Goal: Communication & Community: Connect with others

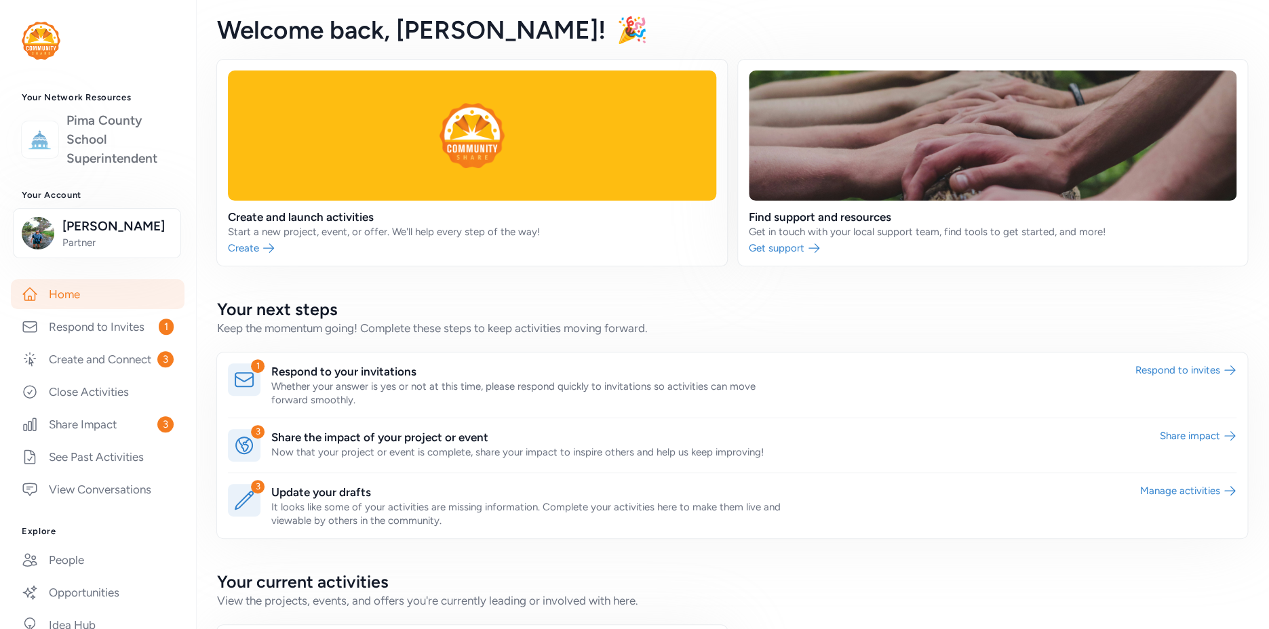
scroll to position [103, 0]
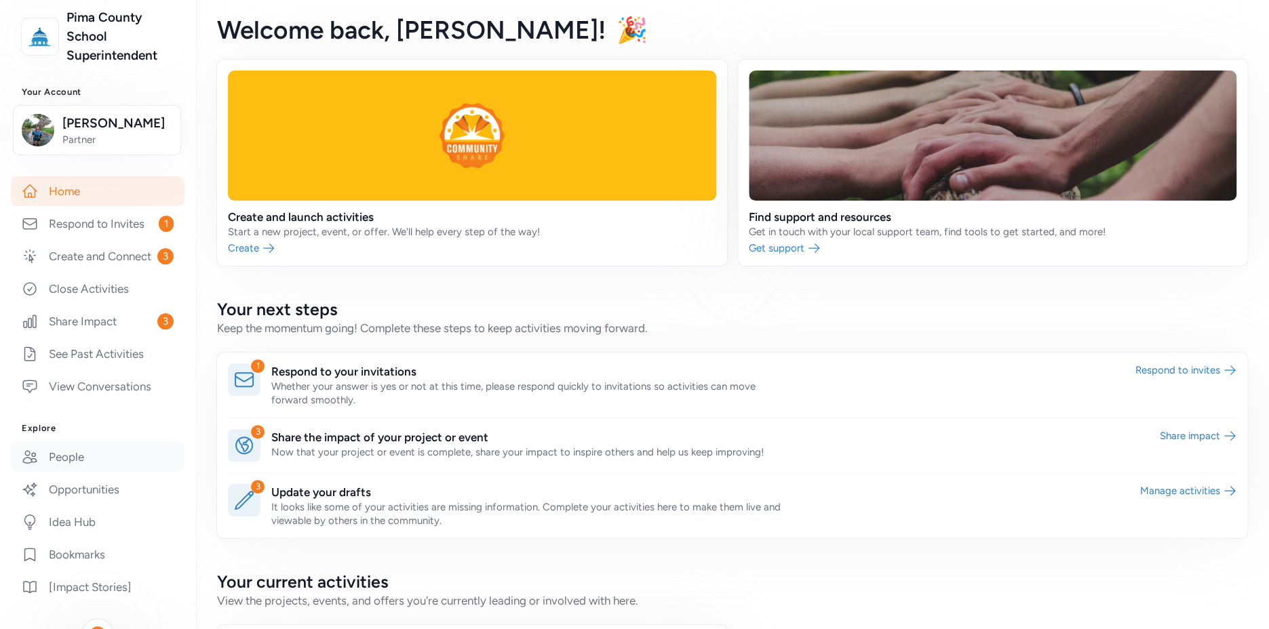
click at [81, 472] on link "People" at bounding box center [98, 457] width 174 height 30
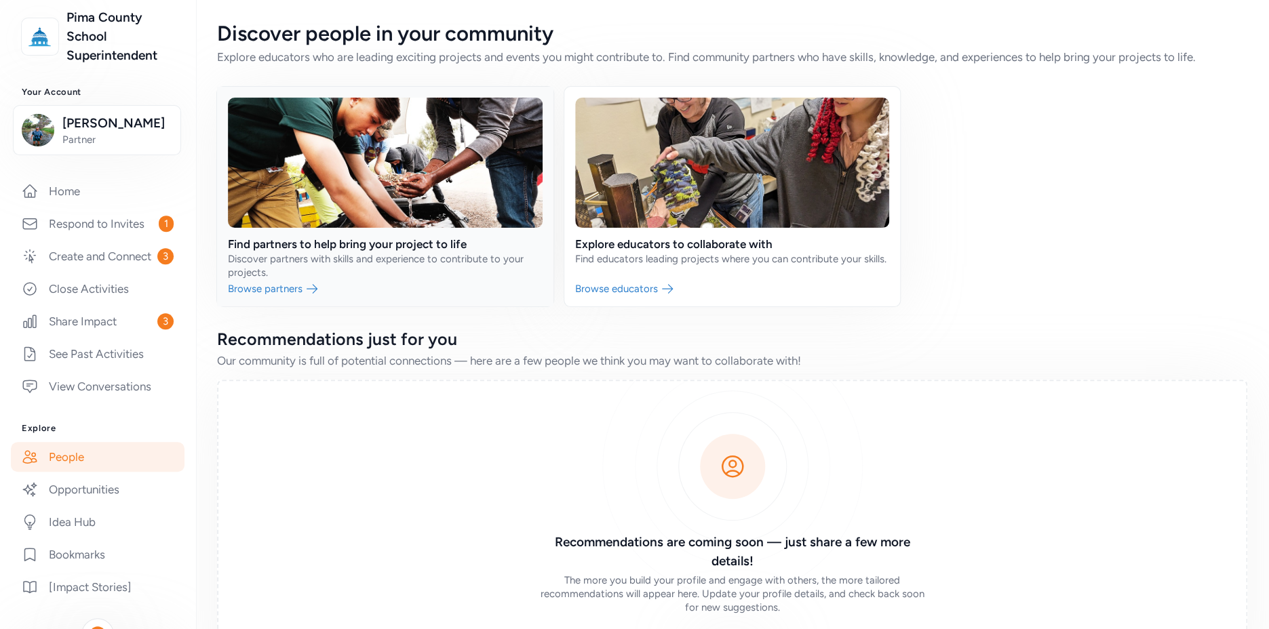
click at [248, 284] on link at bounding box center [385, 197] width 336 height 220
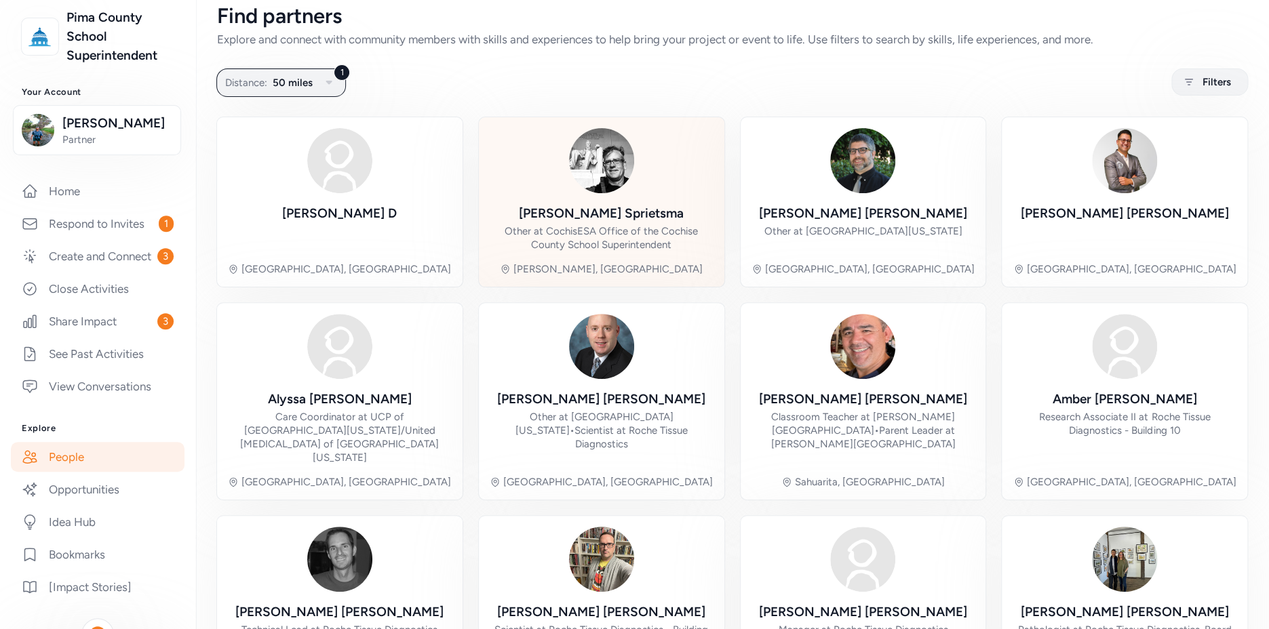
scroll to position [26, 0]
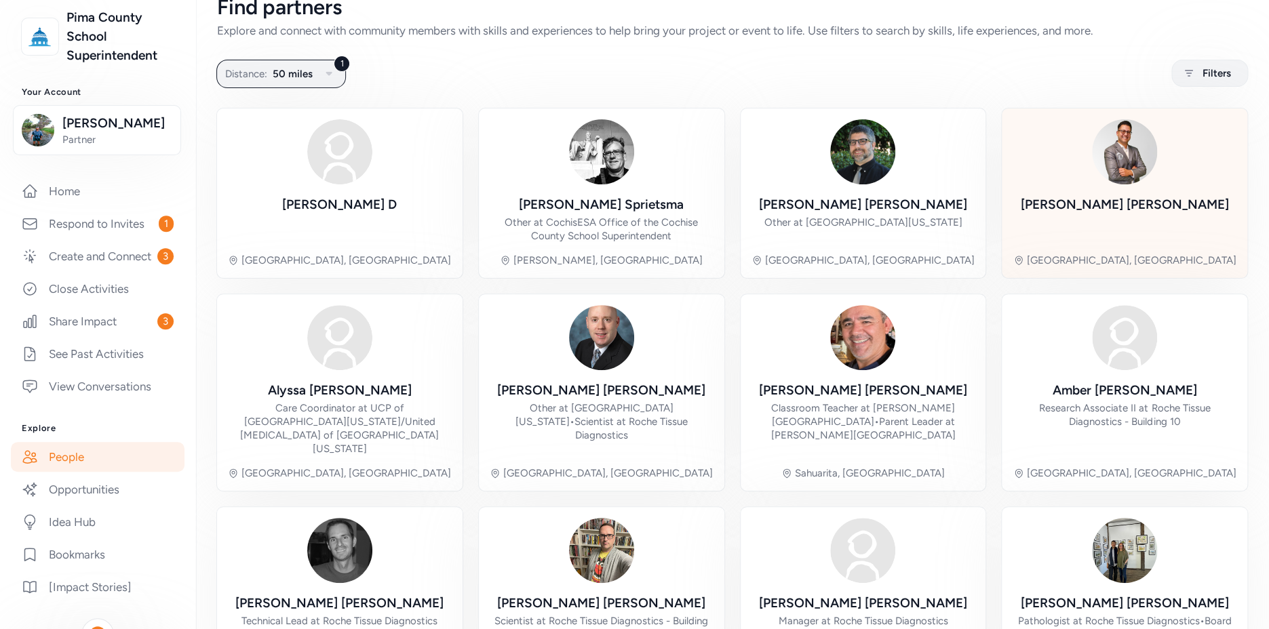
click at [1087, 197] on div "[PERSON_NAME]" at bounding box center [1125, 204] width 208 height 19
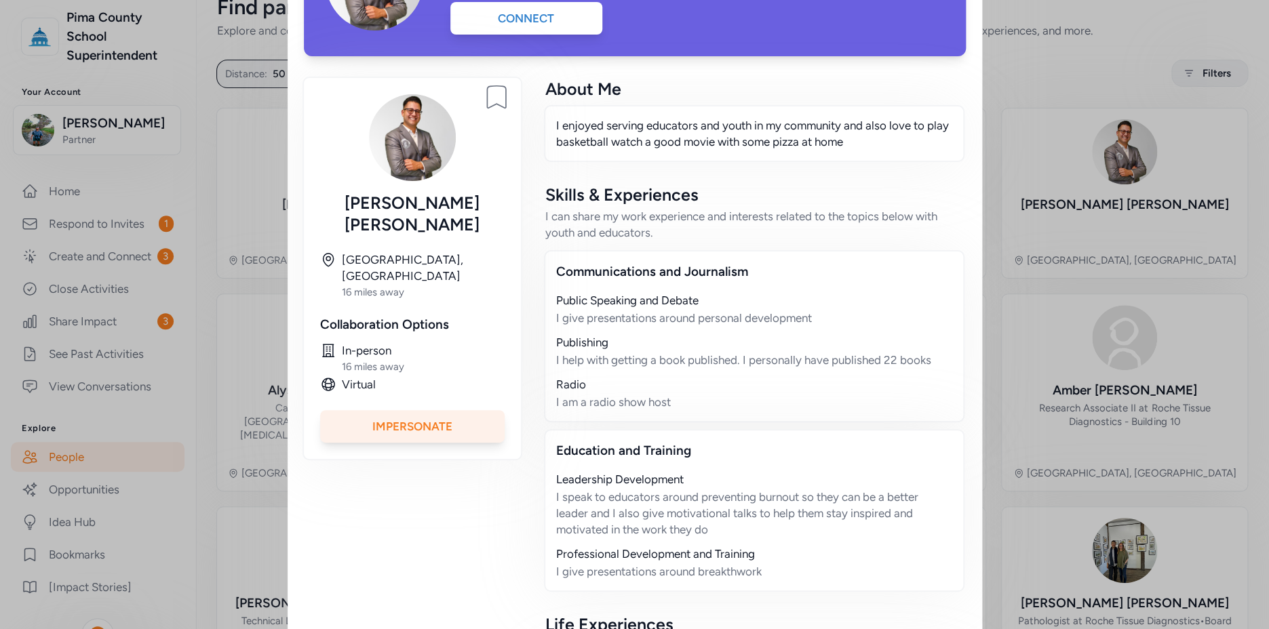
scroll to position [191, 0]
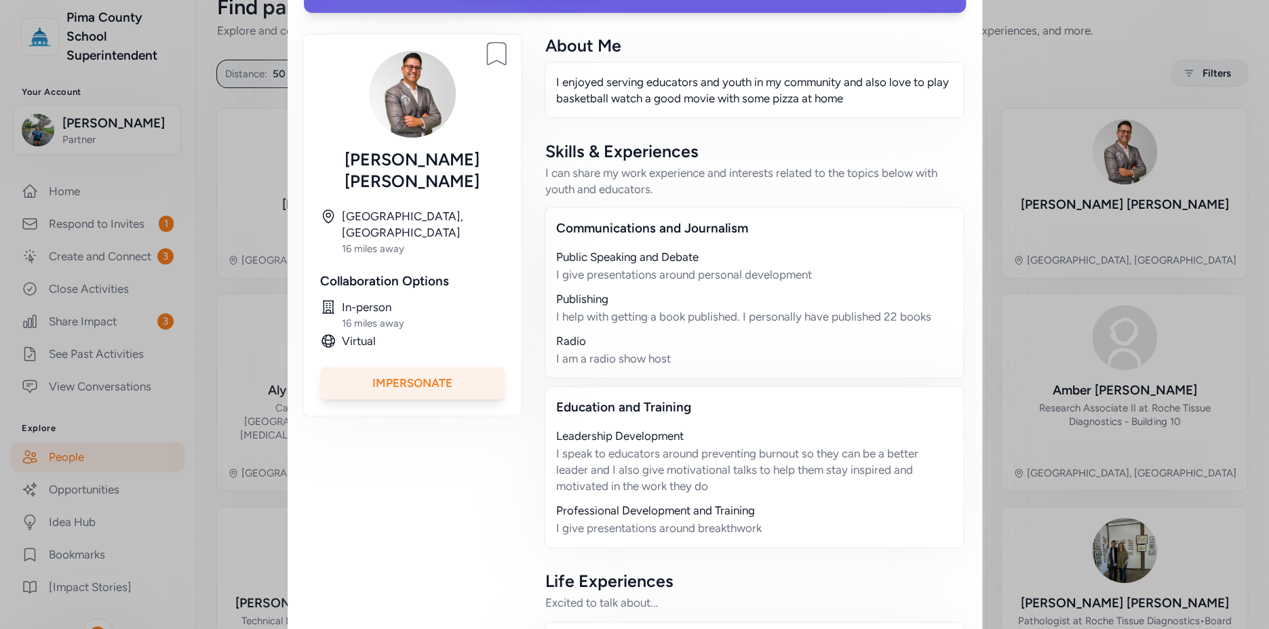
drag, startPoint x: 665, startPoint y: 359, endPoint x: 535, endPoint y: 255, distance: 166.5
click at [534, 254] on div "Bookmark person Andres Ruiz Tucson, AZ 16 miles away Collaboration Options In-p…" at bounding box center [635, 429] width 662 height 789
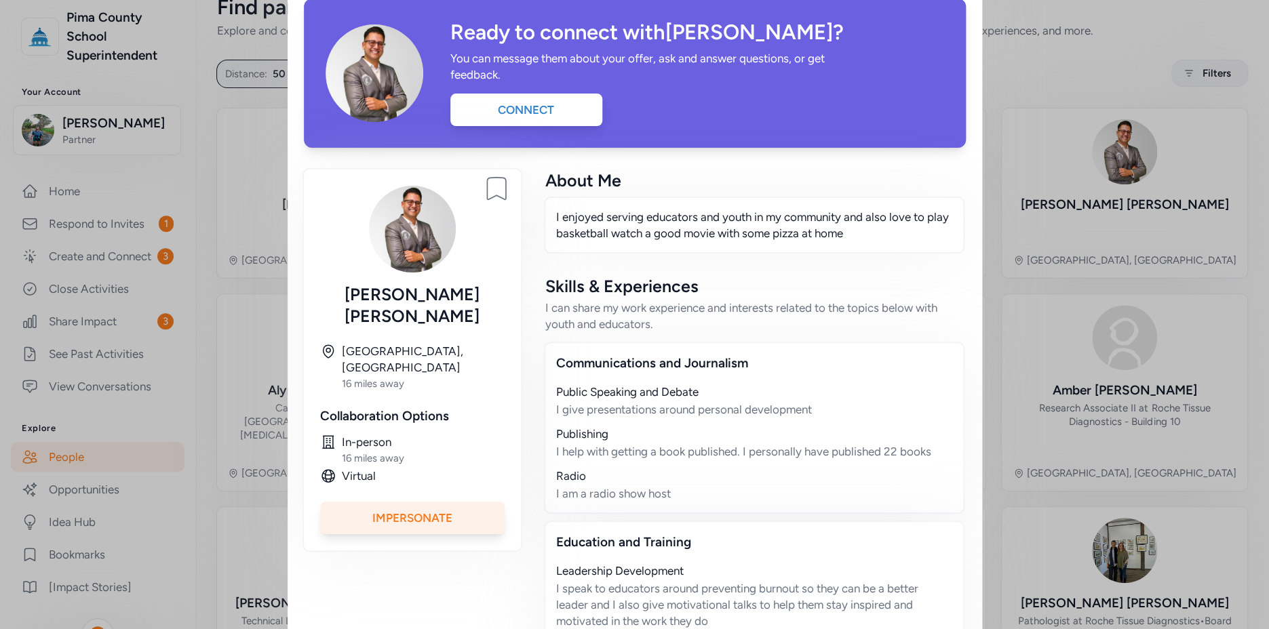
scroll to position [0, 0]
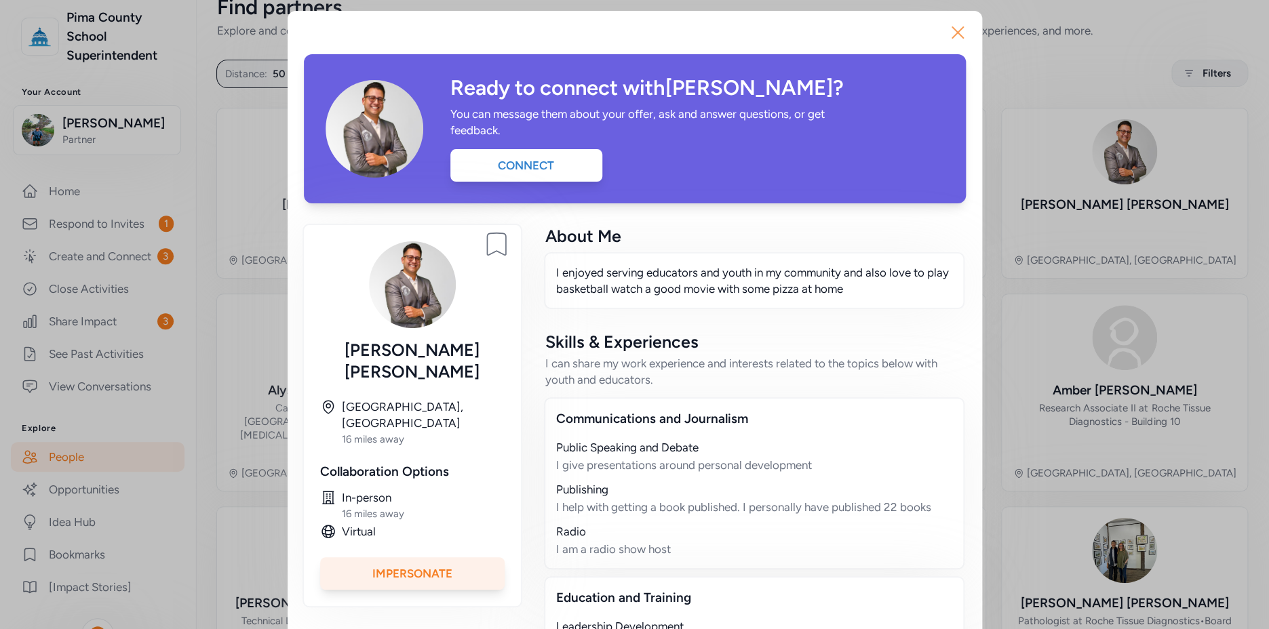
click at [952, 36] on icon "button" at bounding box center [957, 32] width 11 height 11
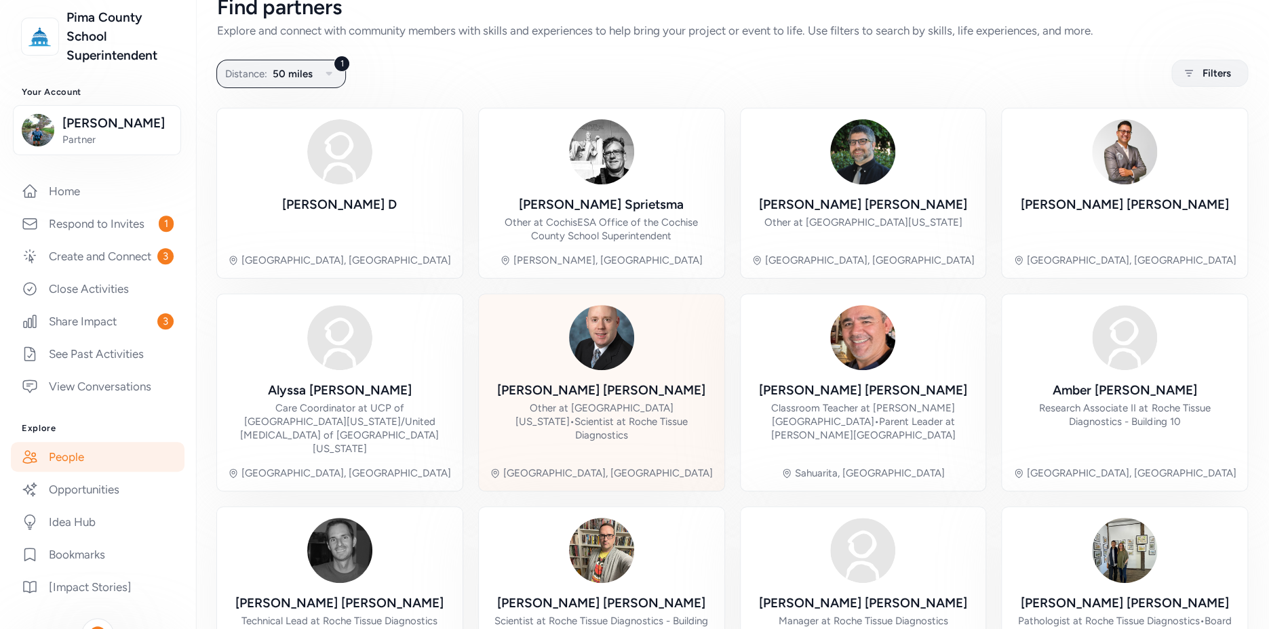
click at [577, 380] on div "Derek Reichel Other at University of Arizona • Scientist at Roche Tissue Diagno…" at bounding box center [602, 392] width 224 height 175
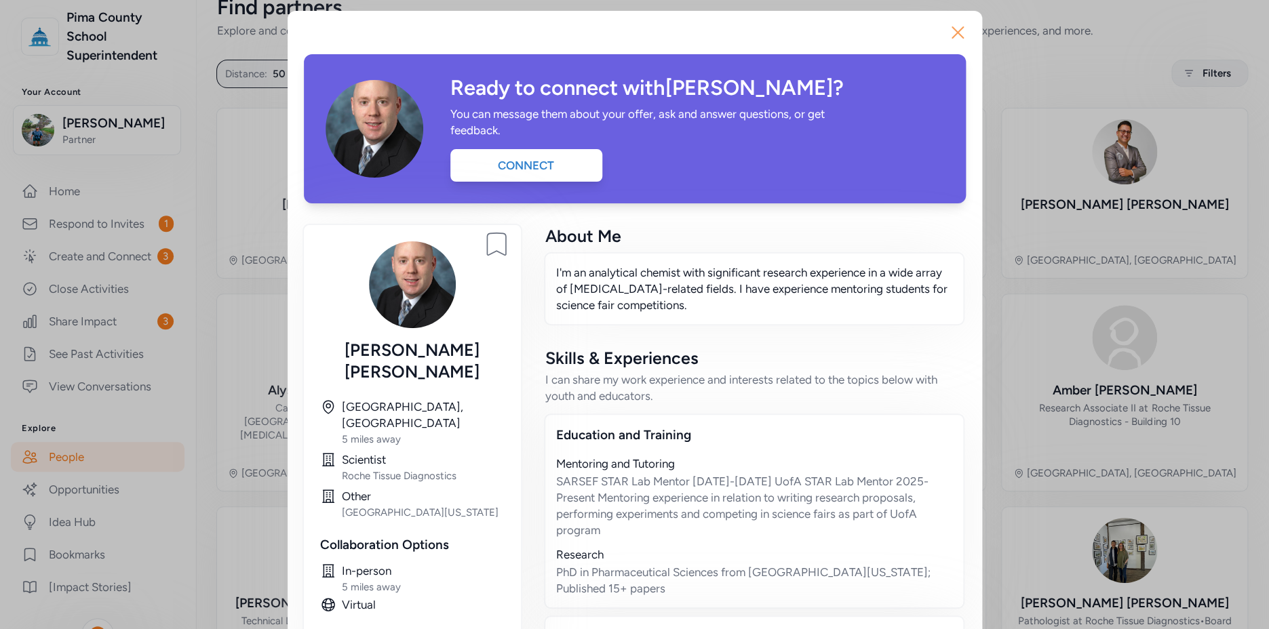
click at [947, 31] on icon "button" at bounding box center [958, 33] width 22 height 22
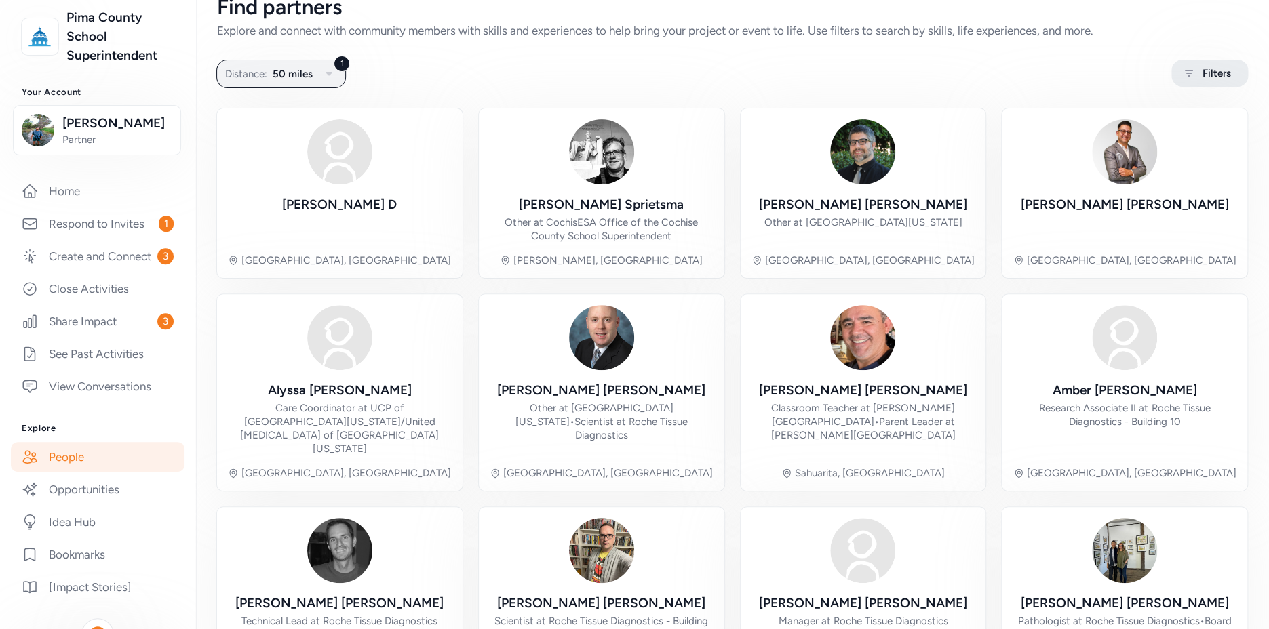
click at [1202, 81] on span "Filters" at bounding box center [1216, 73] width 28 height 16
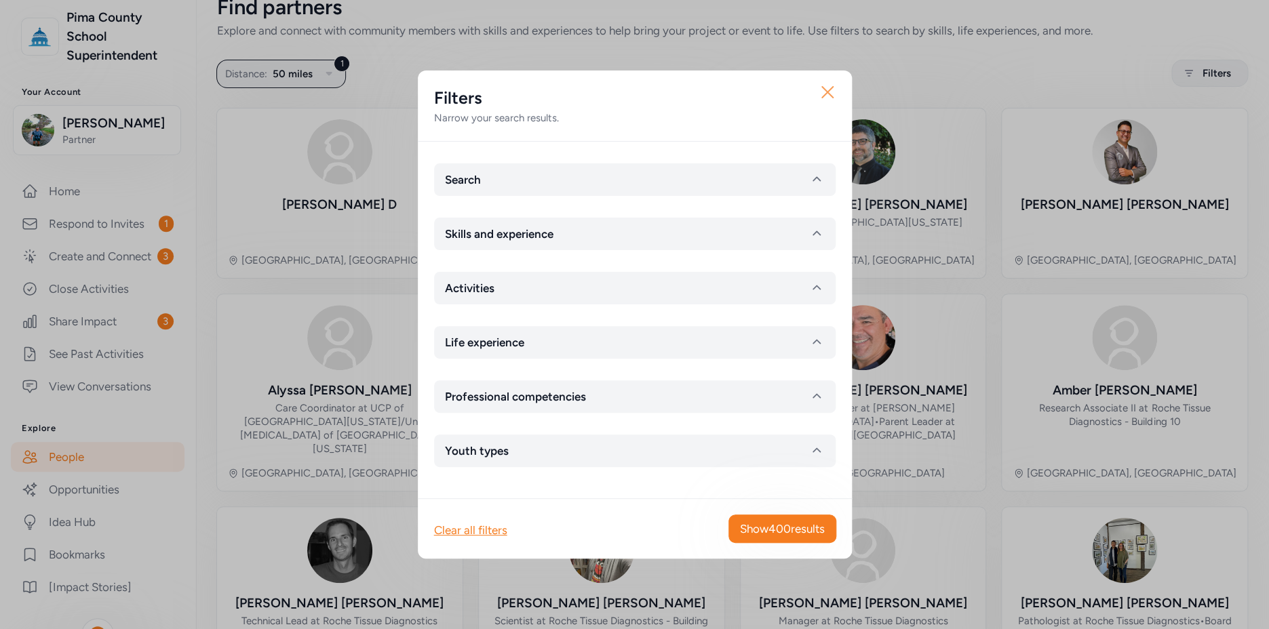
click at [828, 90] on icon "button" at bounding box center [828, 92] width 22 height 22
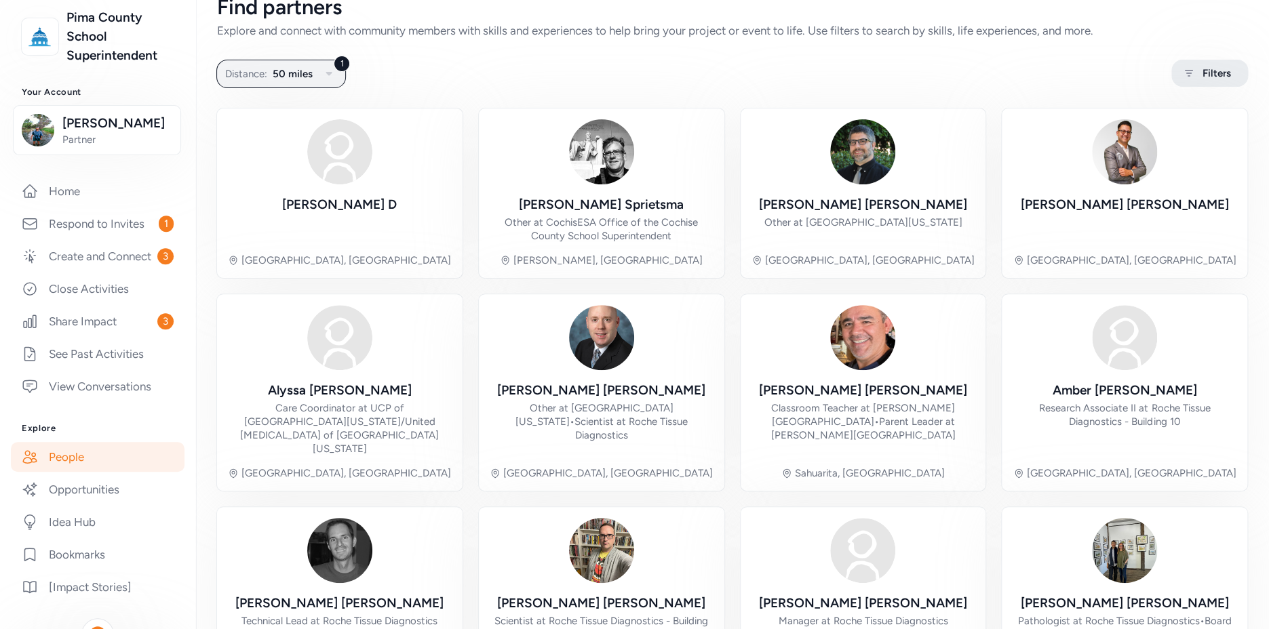
click at [1187, 81] on div "Filters" at bounding box center [1209, 73] width 77 height 27
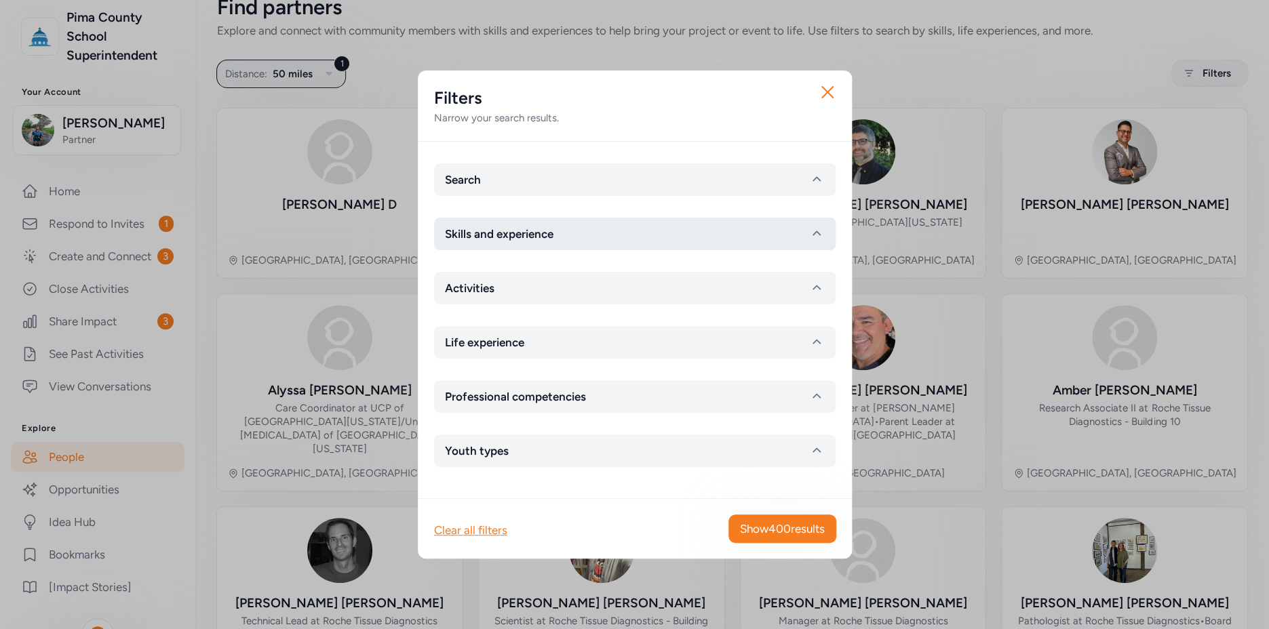
click at [578, 234] on button "Skills and experience" at bounding box center [634, 234] width 401 height 33
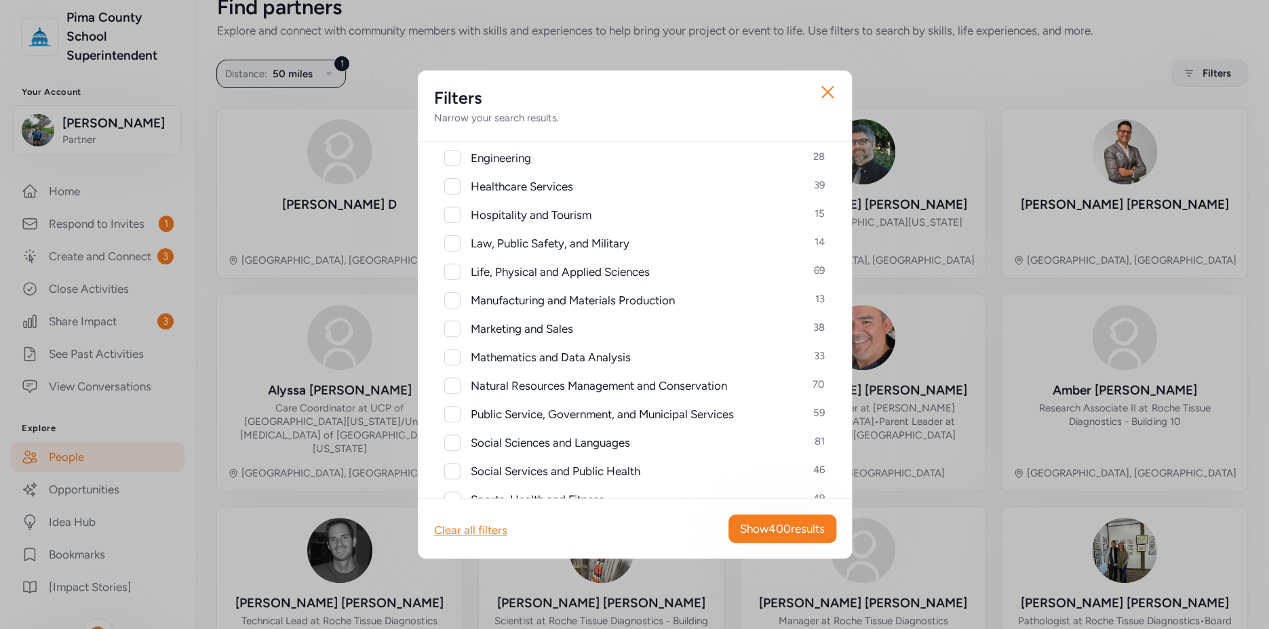
scroll to position [414, 0]
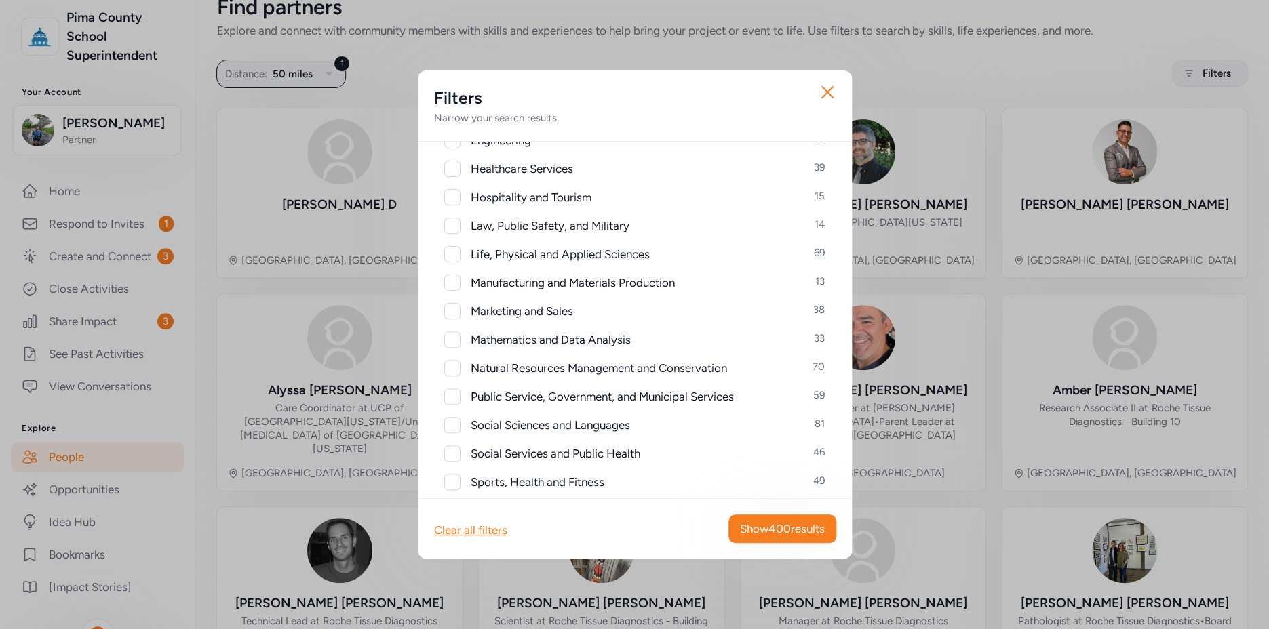
click at [457, 338] on div at bounding box center [452, 340] width 16 height 16
click at [455, 340] on icon at bounding box center [452, 340] width 9 height 8
checkbox input "false"
click at [453, 427] on div at bounding box center [452, 425] width 16 height 16
click at [454, 425] on icon at bounding box center [452, 425] width 9 height 7
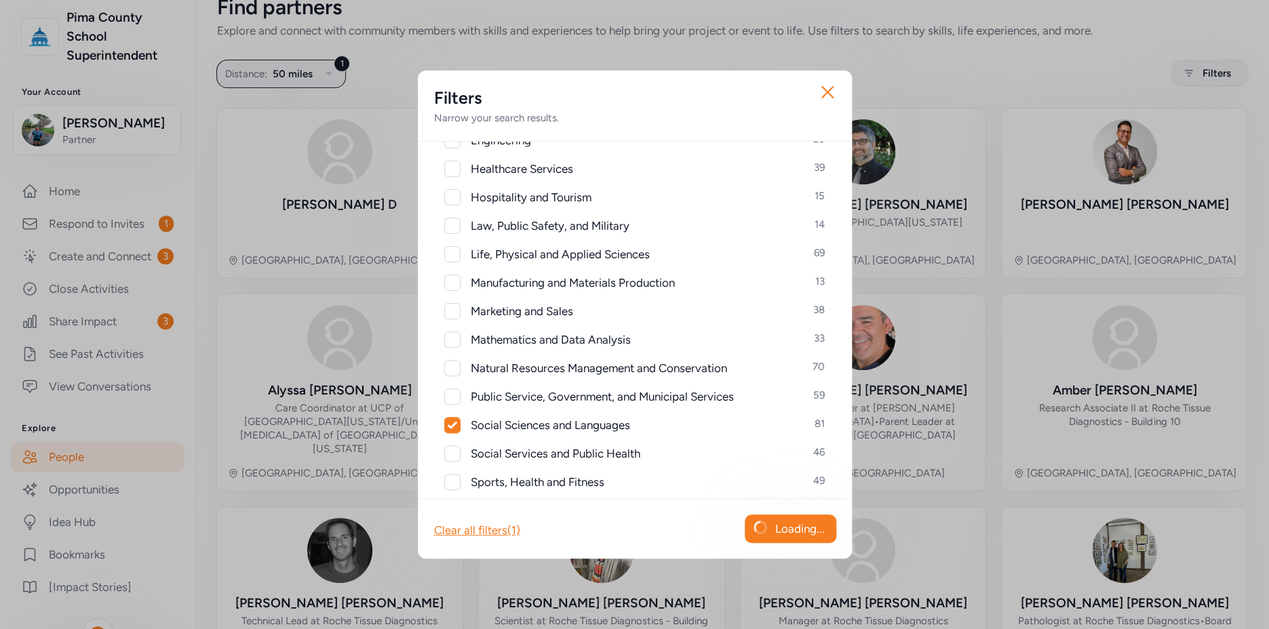
checkbox input "false"
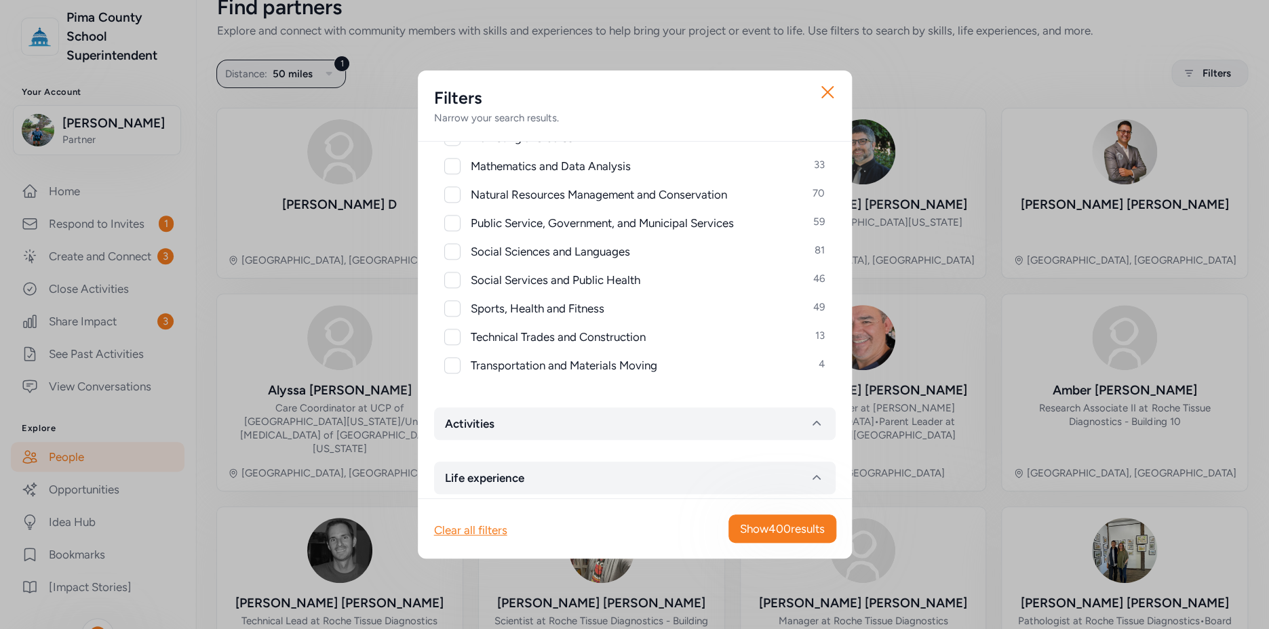
scroll to position [682, 0]
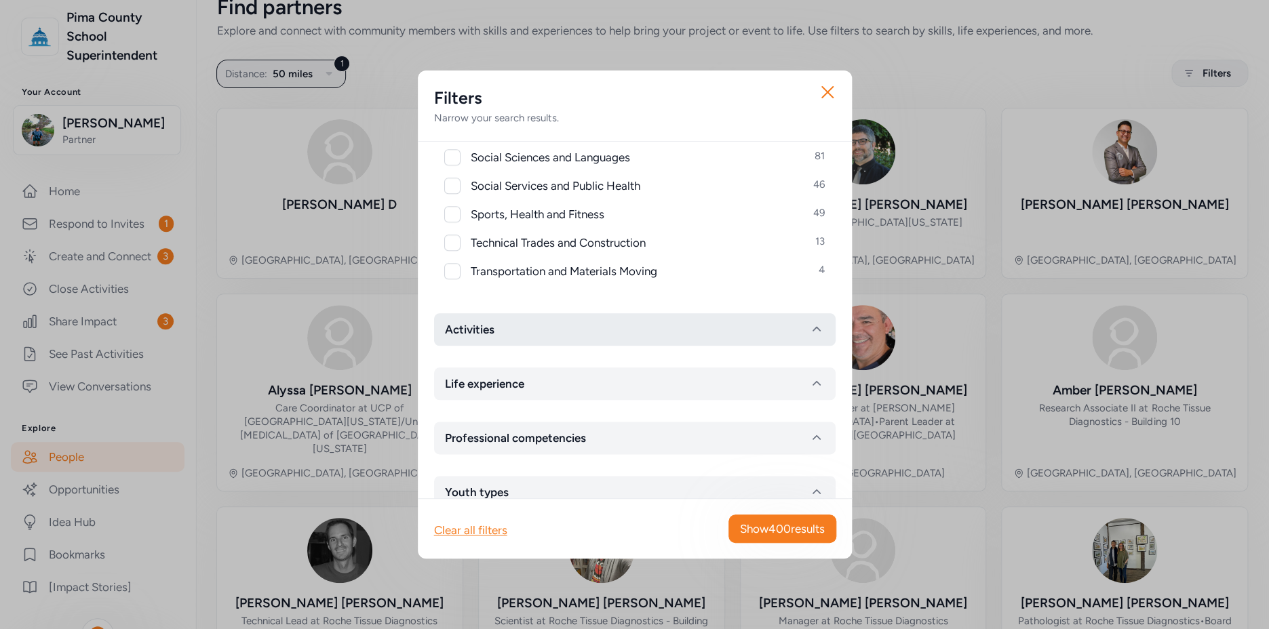
click at [620, 328] on button "Activities" at bounding box center [634, 329] width 401 height 33
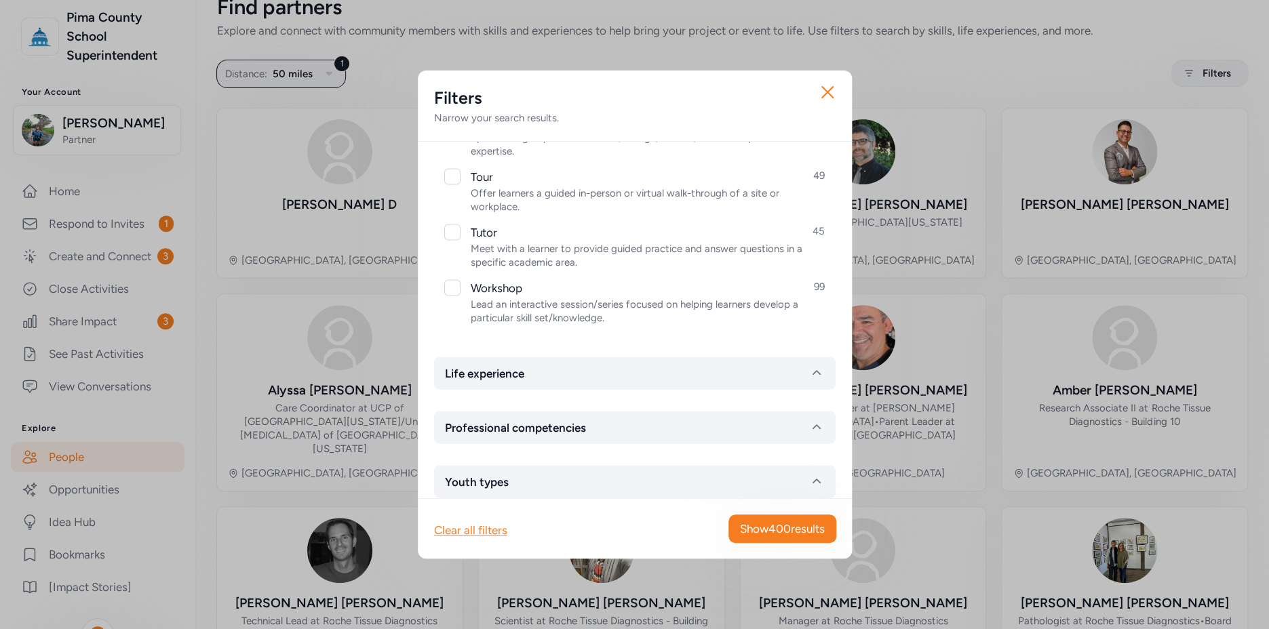
scroll to position [1516, 0]
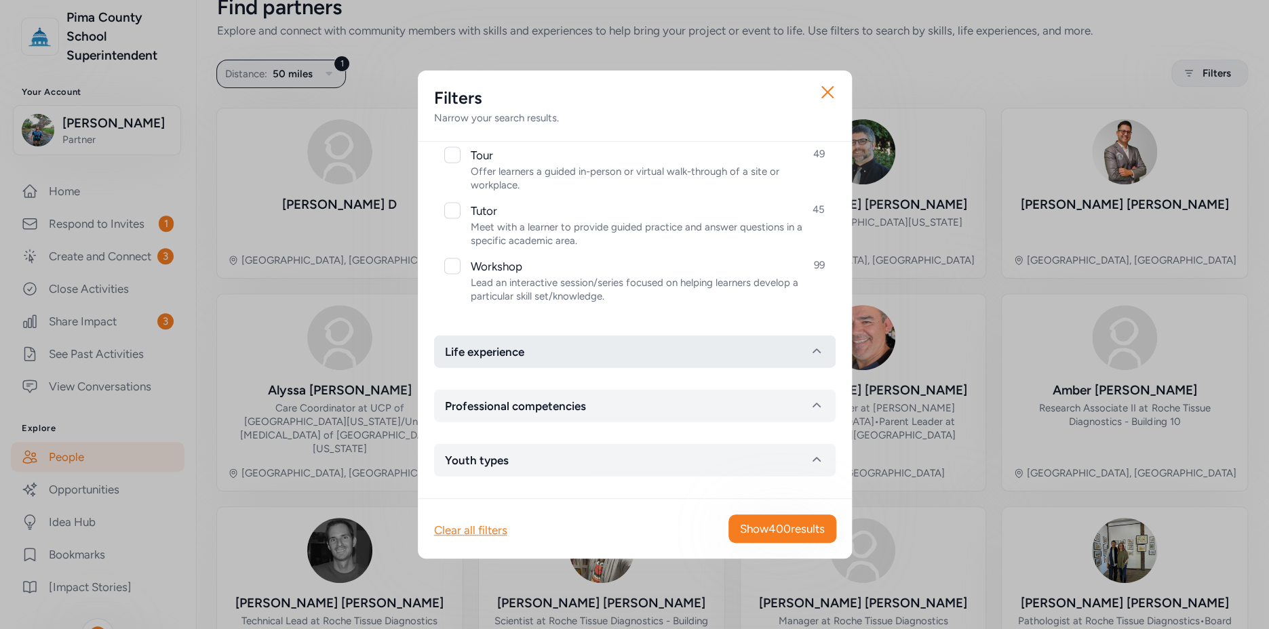
click at [597, 357] on button "Life experience" at bounding box center [634, 352] width 401 height 33
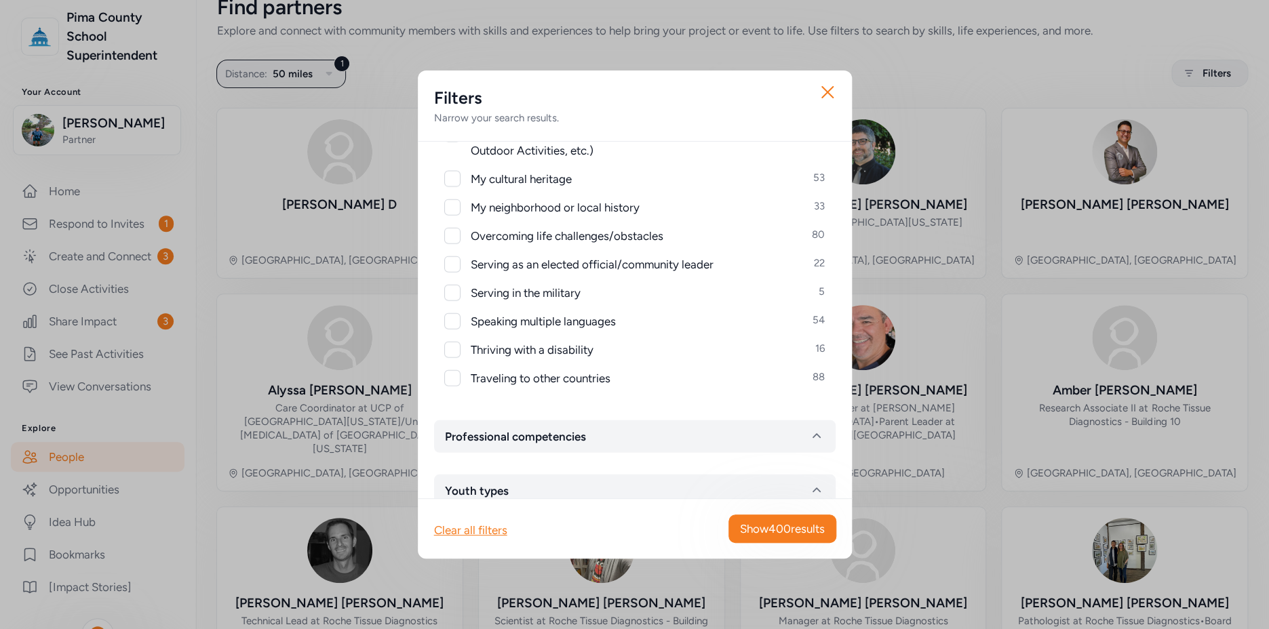
scroll to position [1828, 0]
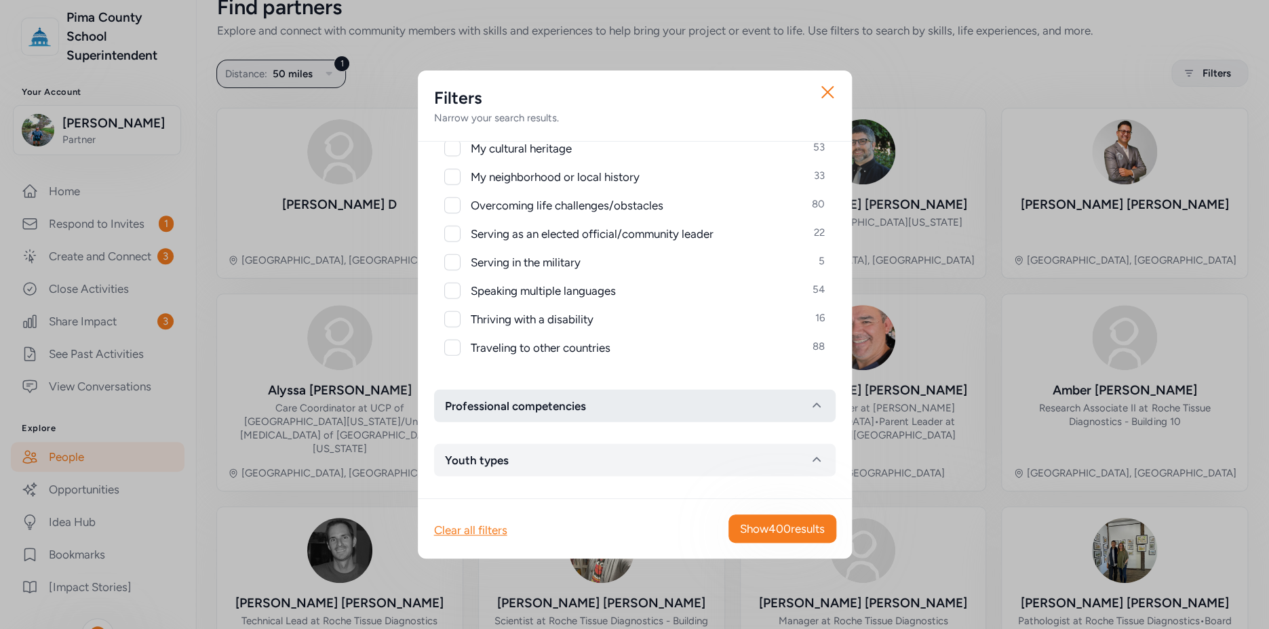
click at [629, 397] on button "Professional competencies" at bounding box center [634, 406] width 401 height 33
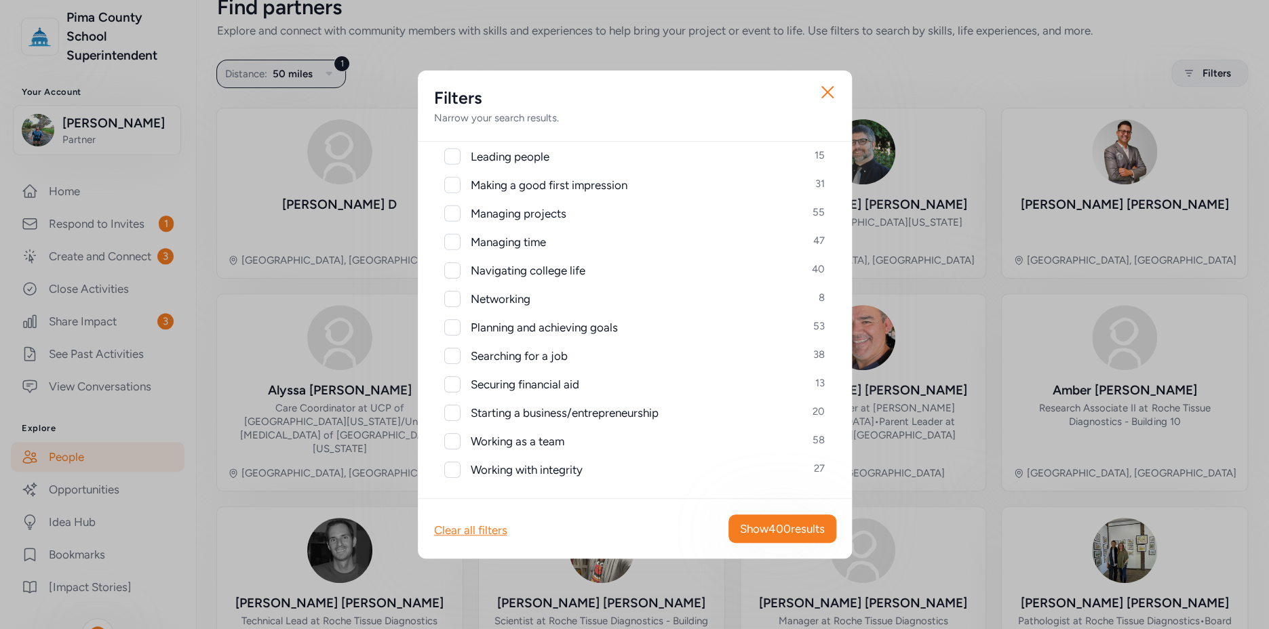
scroll to position [2396, 0]
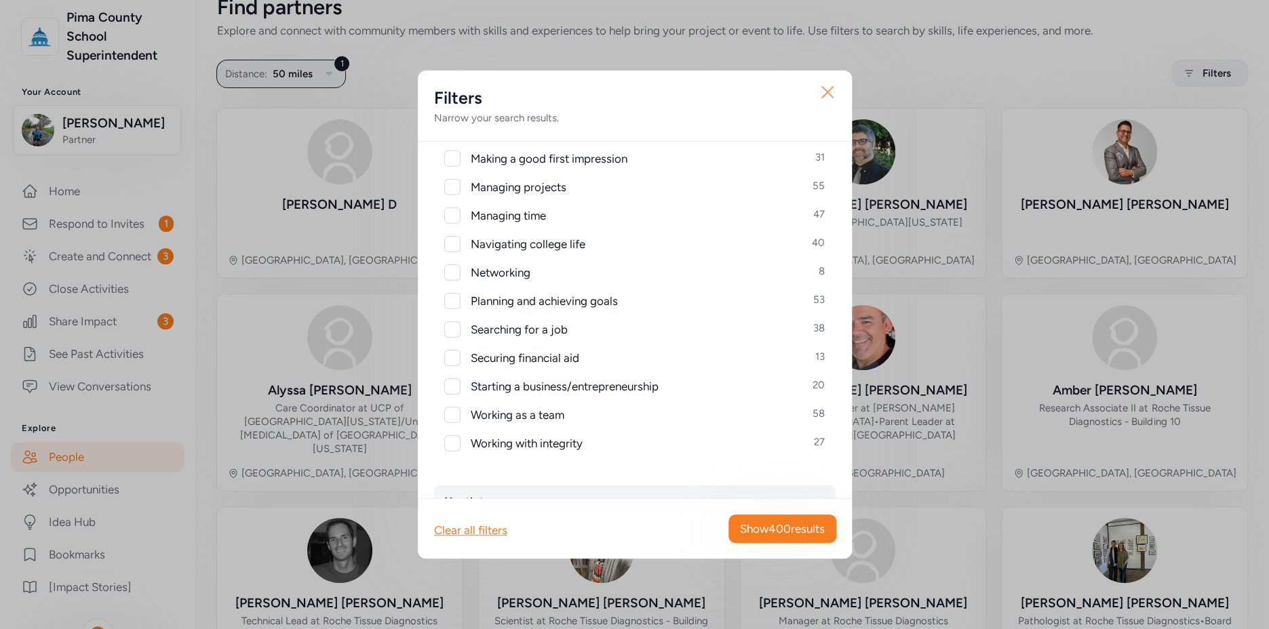
click at [833, 90] on icon "button" at bounding box center [828, 92] width 22 height 22
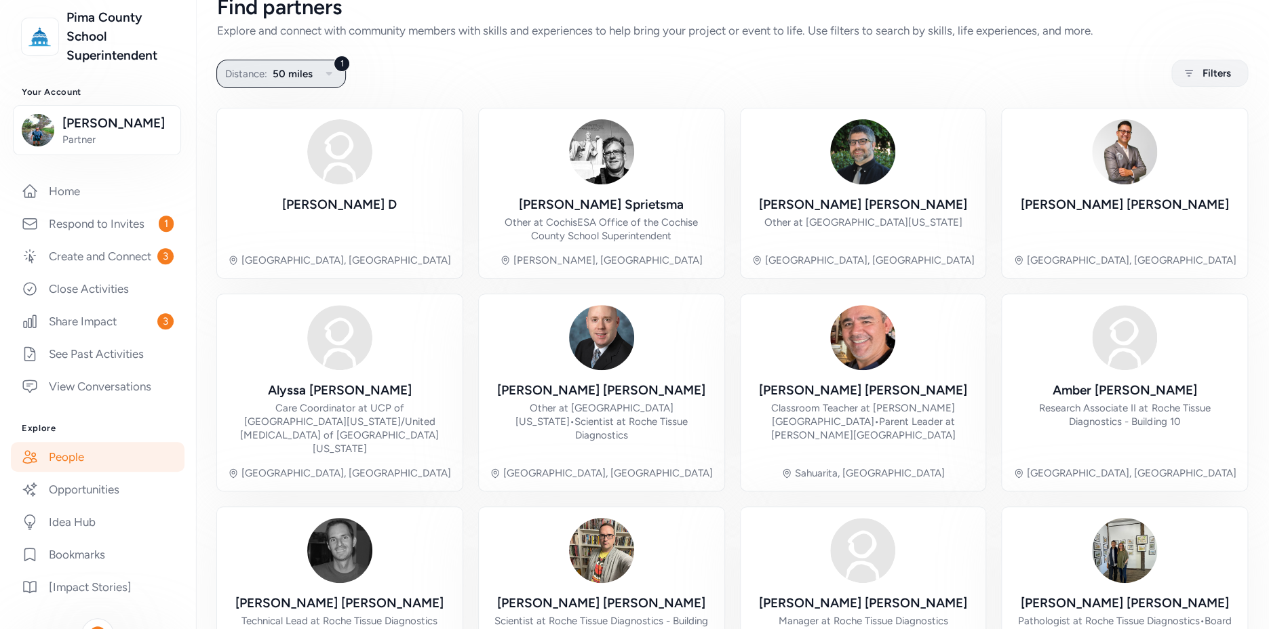
click at [310, 68] on span "50 miles" at bounding box center [293, 74] width 40 height 16
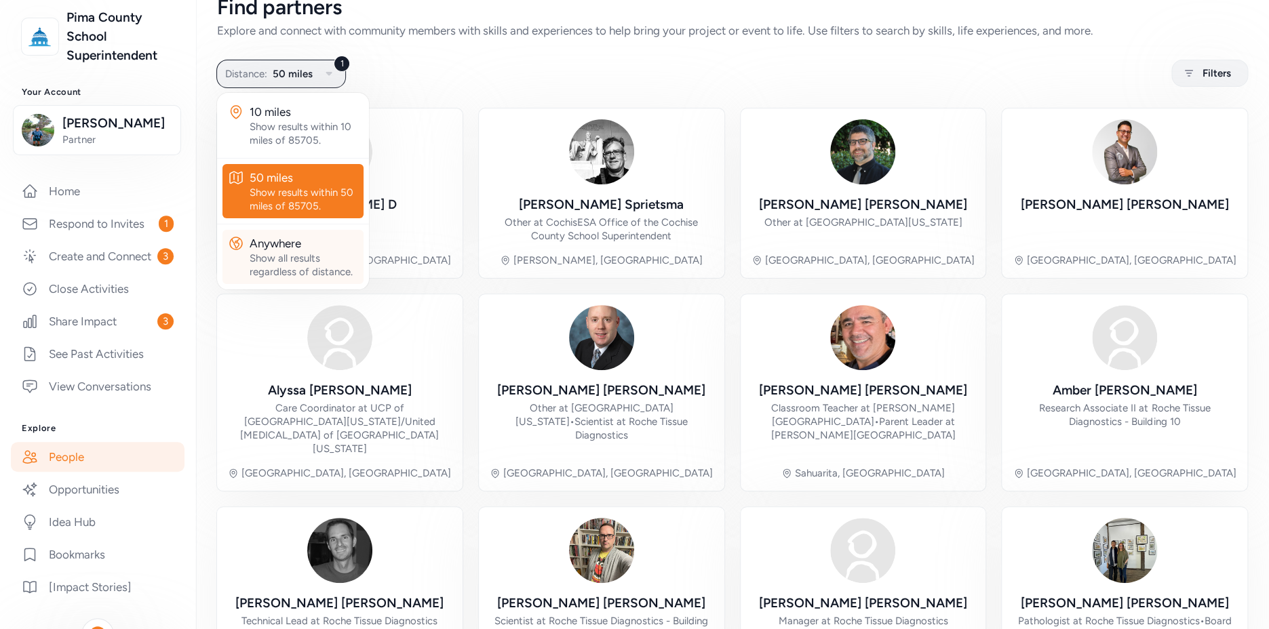
click at [310, 247] on div "Anywhere" at bounding box center [304, 243] width 109 height 16
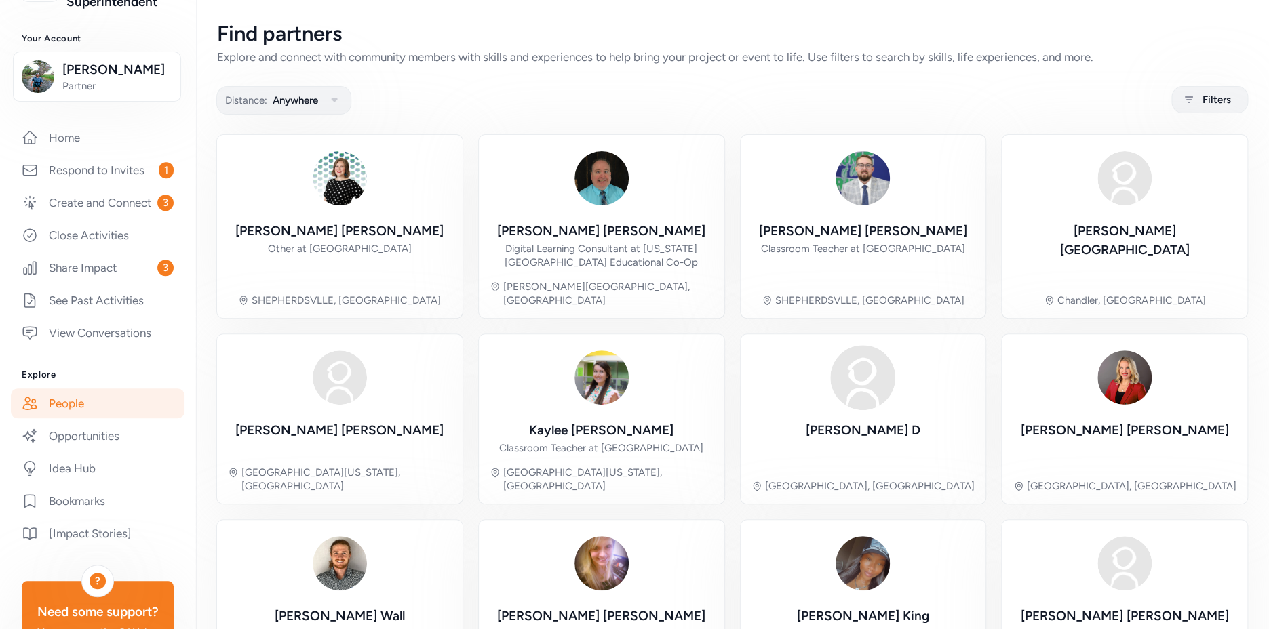
scroll to position [165, 0]
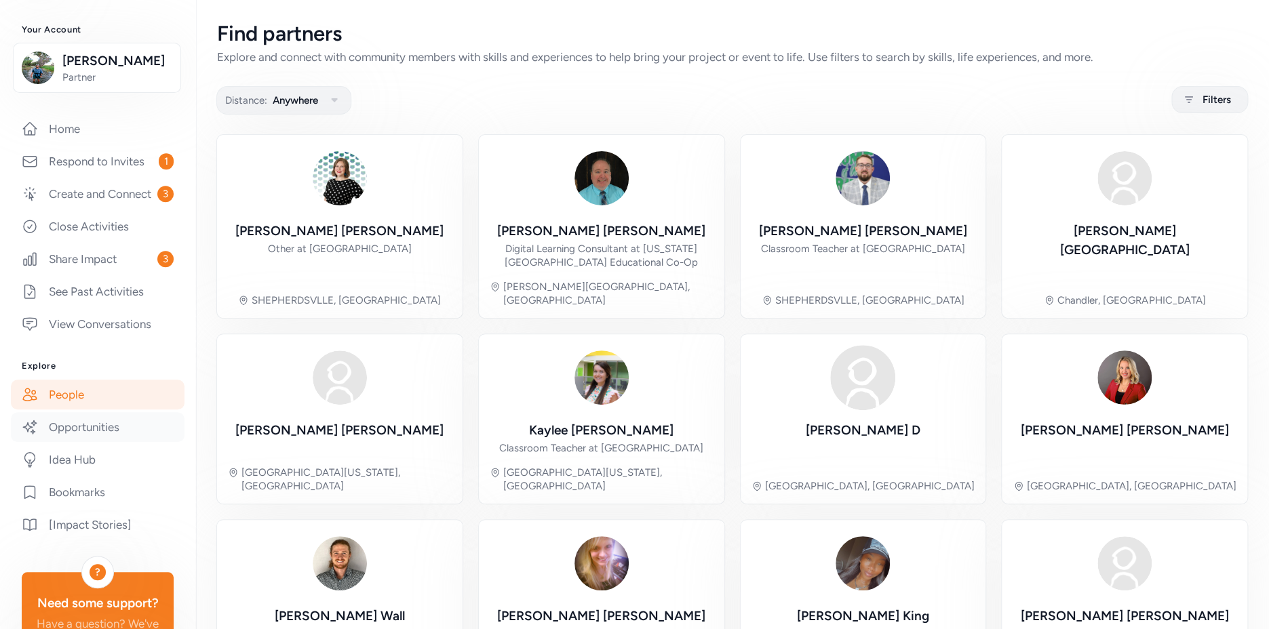
click at [97, 442] on link "Opportunities" at bounding box center [98, 427] width 174 height 30
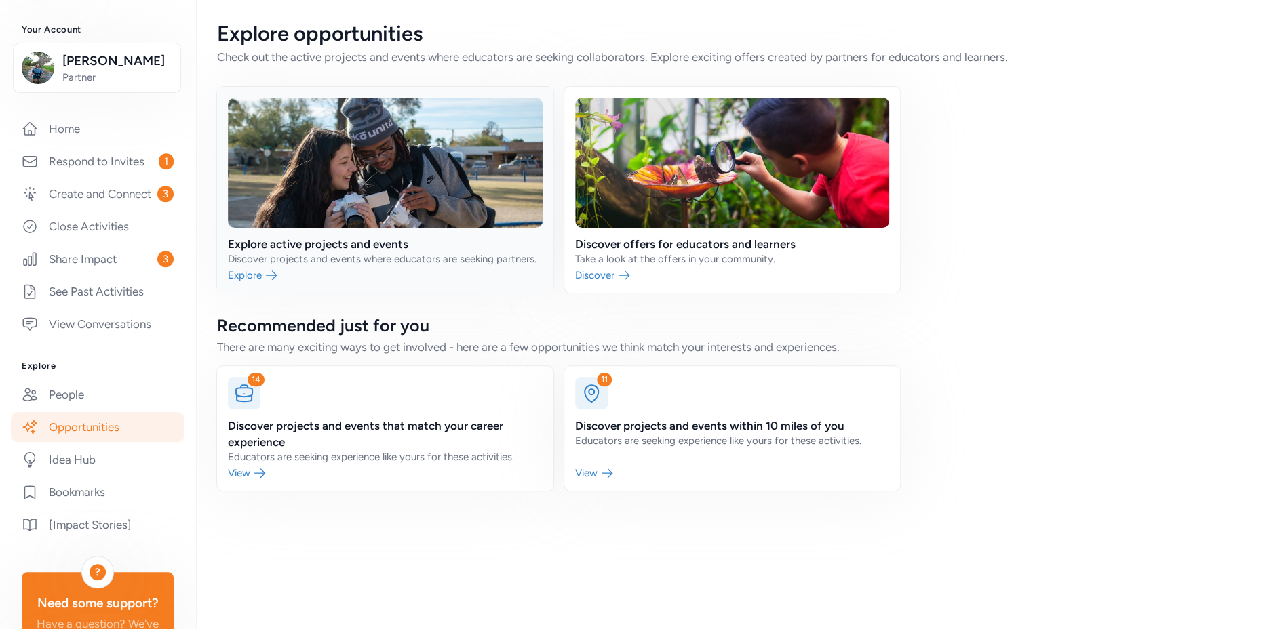
click at [340, 253] on link at bounding box center [385, 190] width 336 height 206
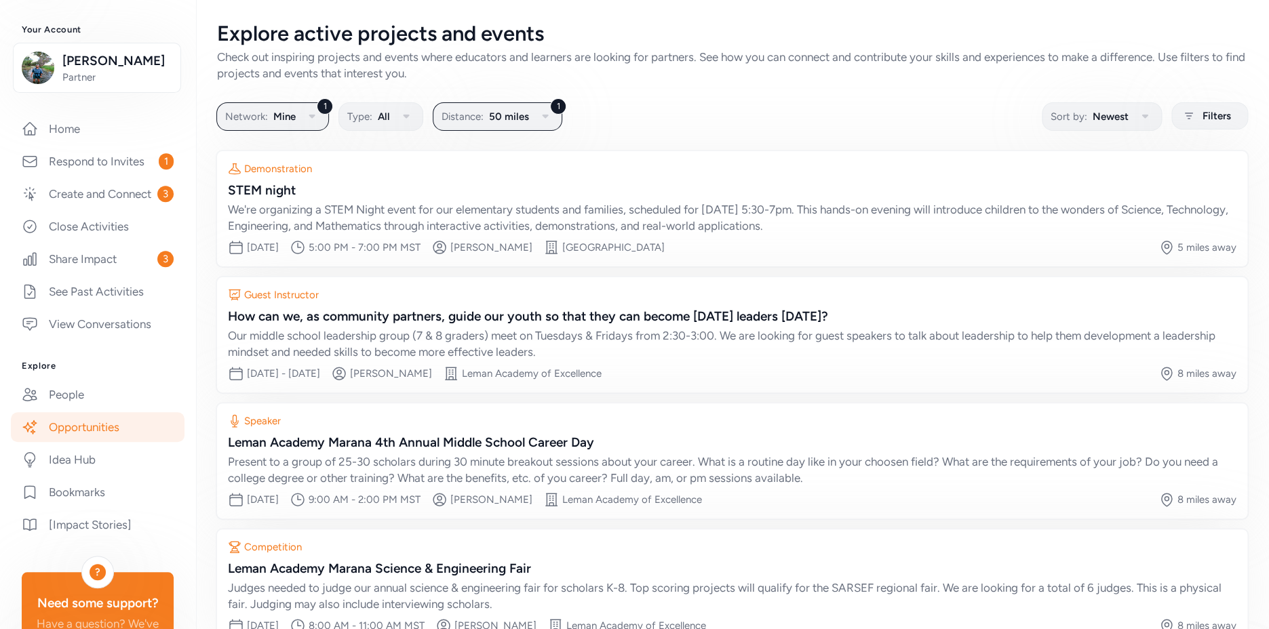
scroll to position [85, 0]
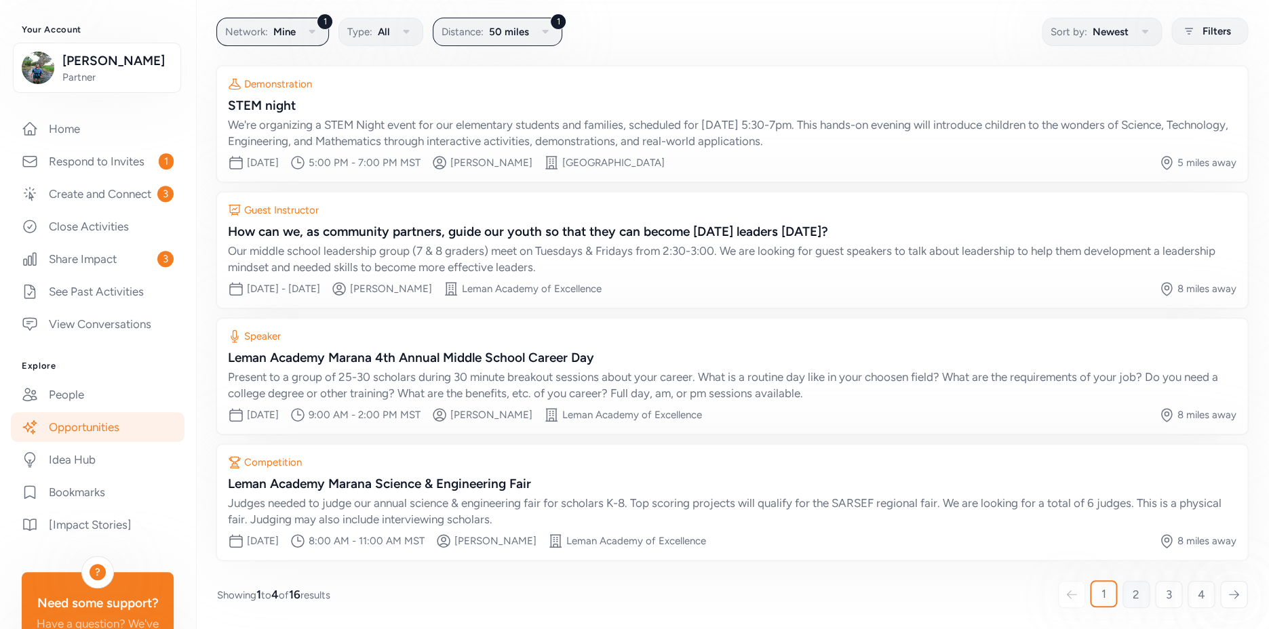
click at [1130, 589] on link "2" at bounding box center [1135, 594] width 27 height 27
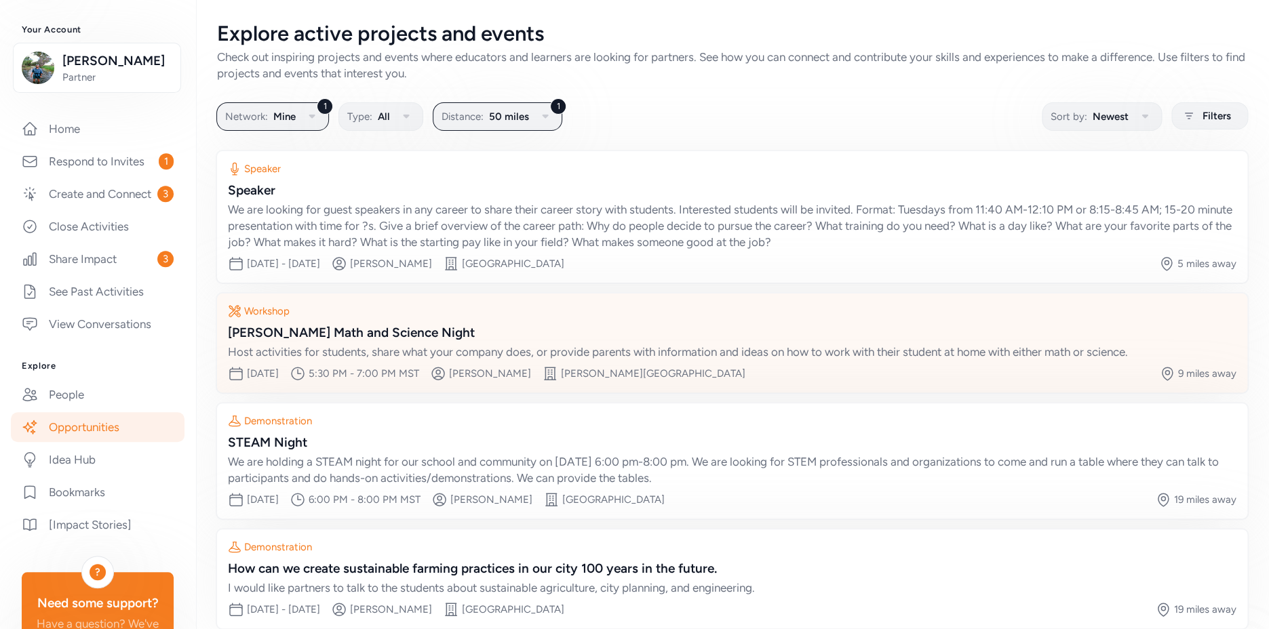
scroll to position [68, 0]
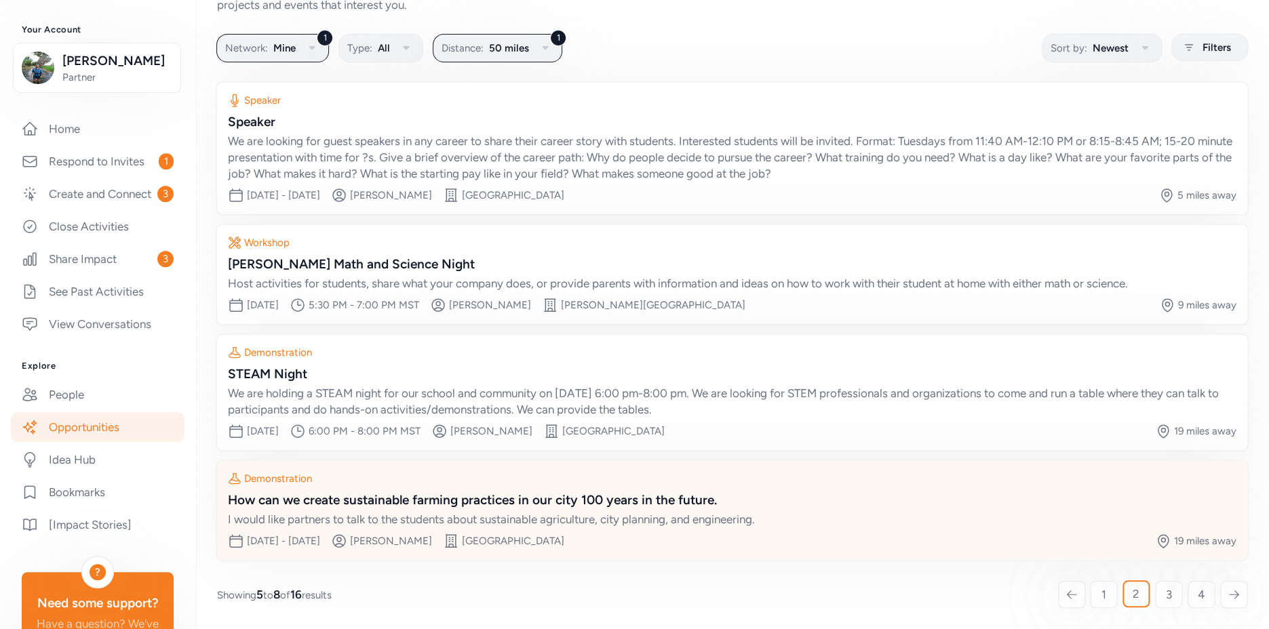
click at [595, 498] on div "How can we create sustainable farming practices in our city 100 years in the fu…" at bounding box center [732, 500] width 1008 height 19
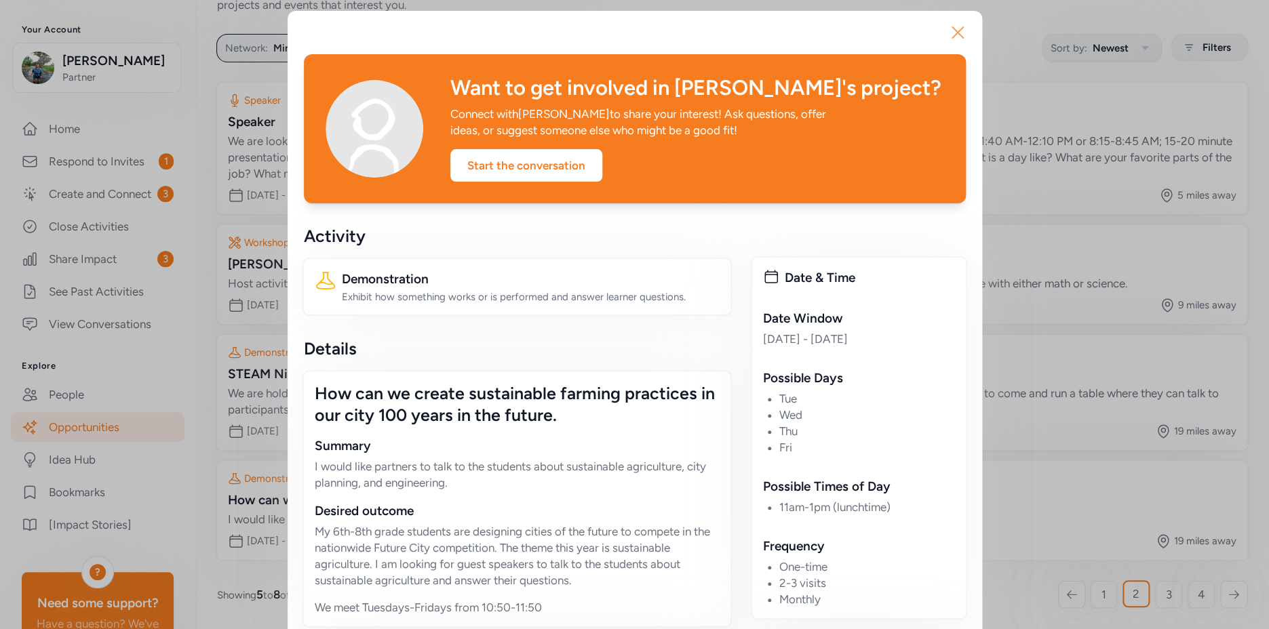
click at [958, 31] on icon "button" at bounding box center [958, 33] width 22 height 22
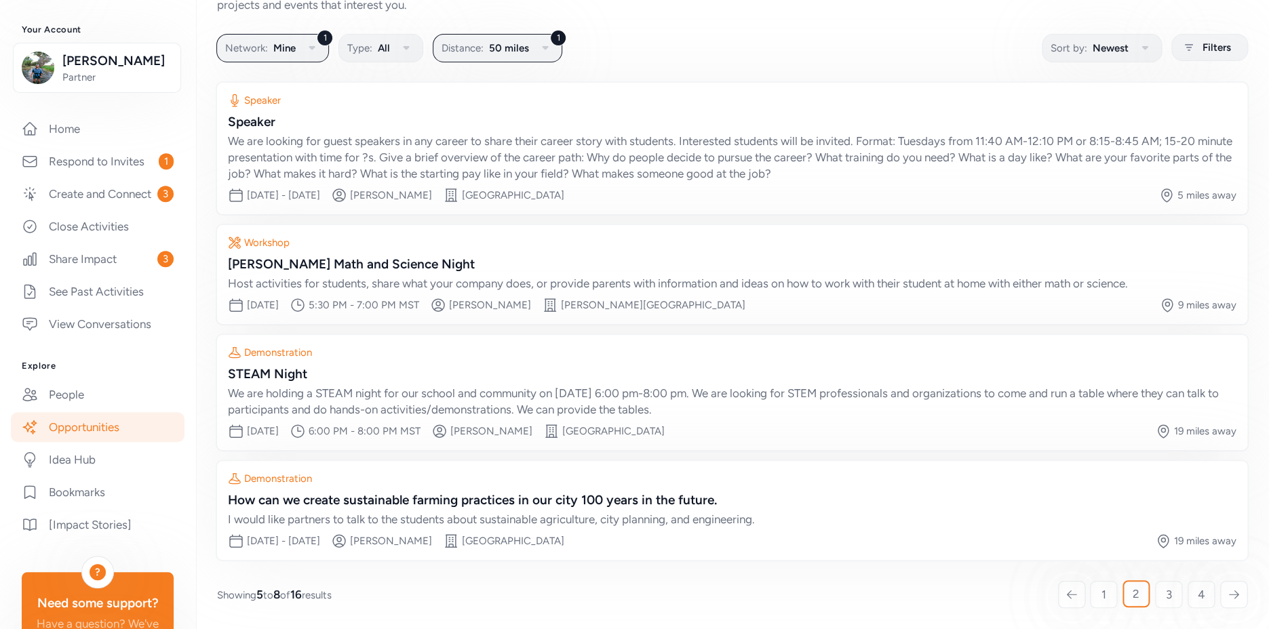
click at [120, 442] on link "Opportunities" at bounding box center [98, 427] width 174 height 30
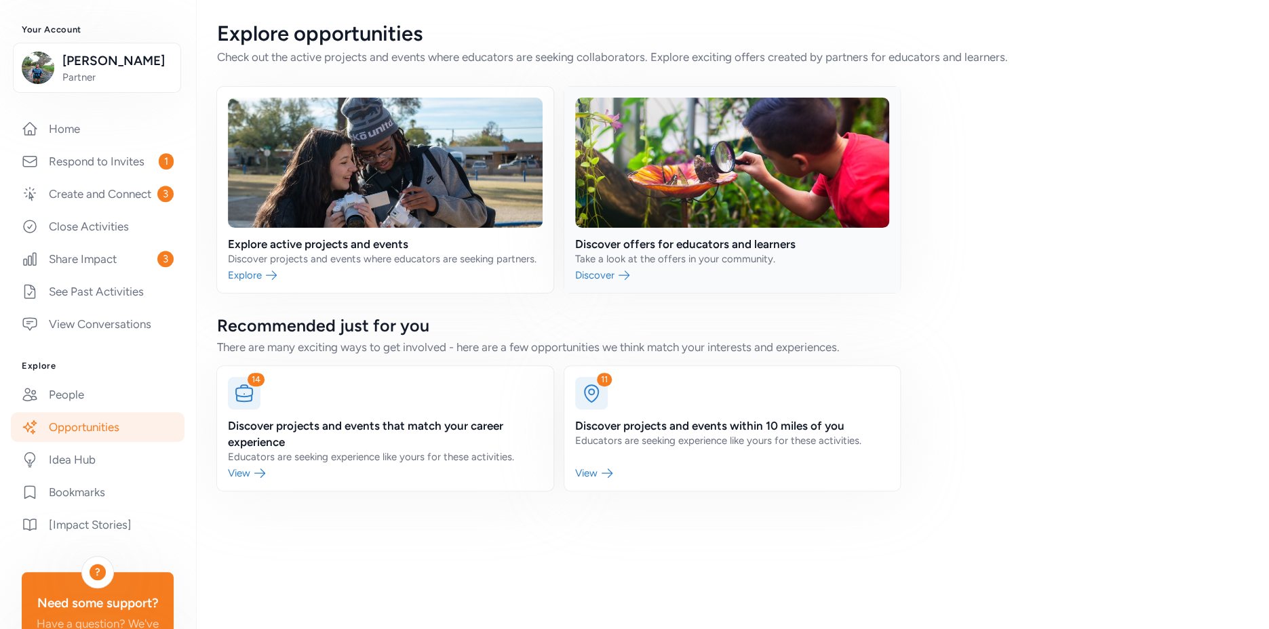
click at [686, 255] on link at bounding box center [732, 190] width 336 height 206
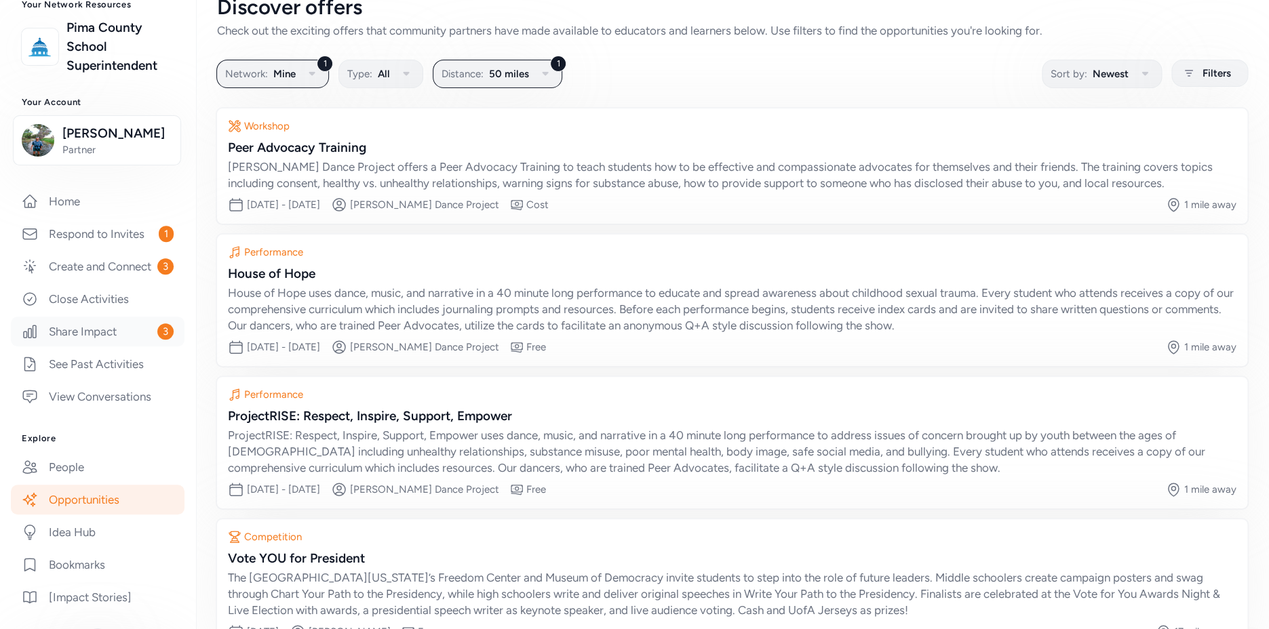
scroll to position [289, 0]
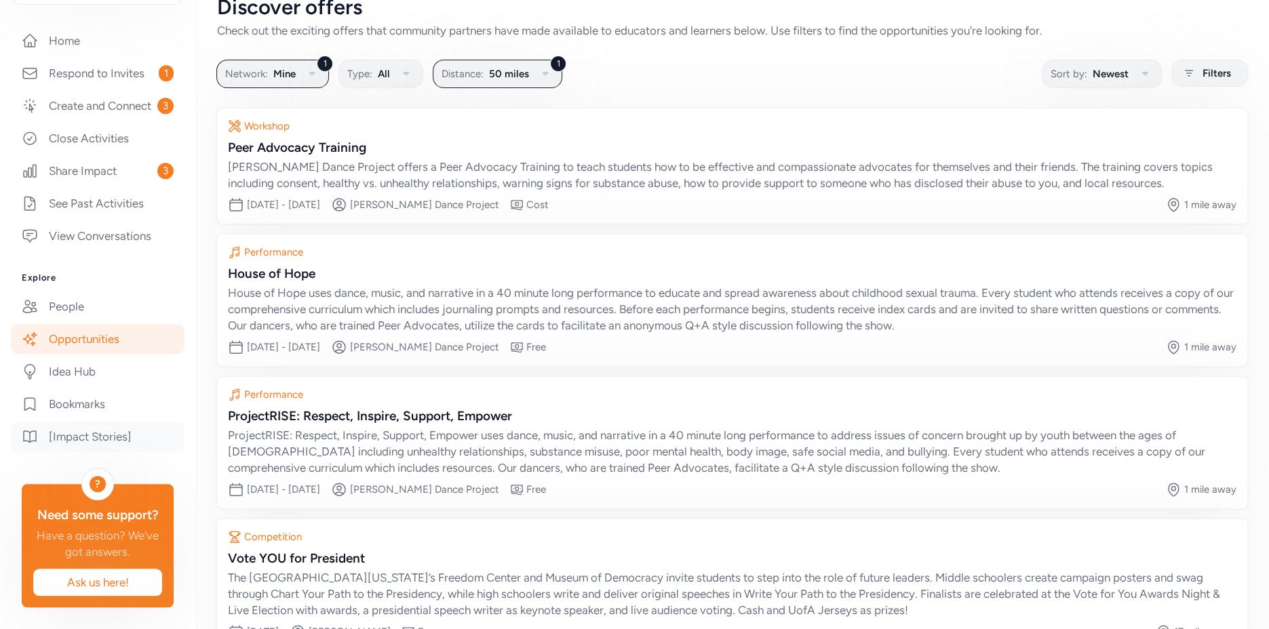
click at [103, 422] on link "[Impact Stories]" at bounding box center [98, 437] width 174 height 30
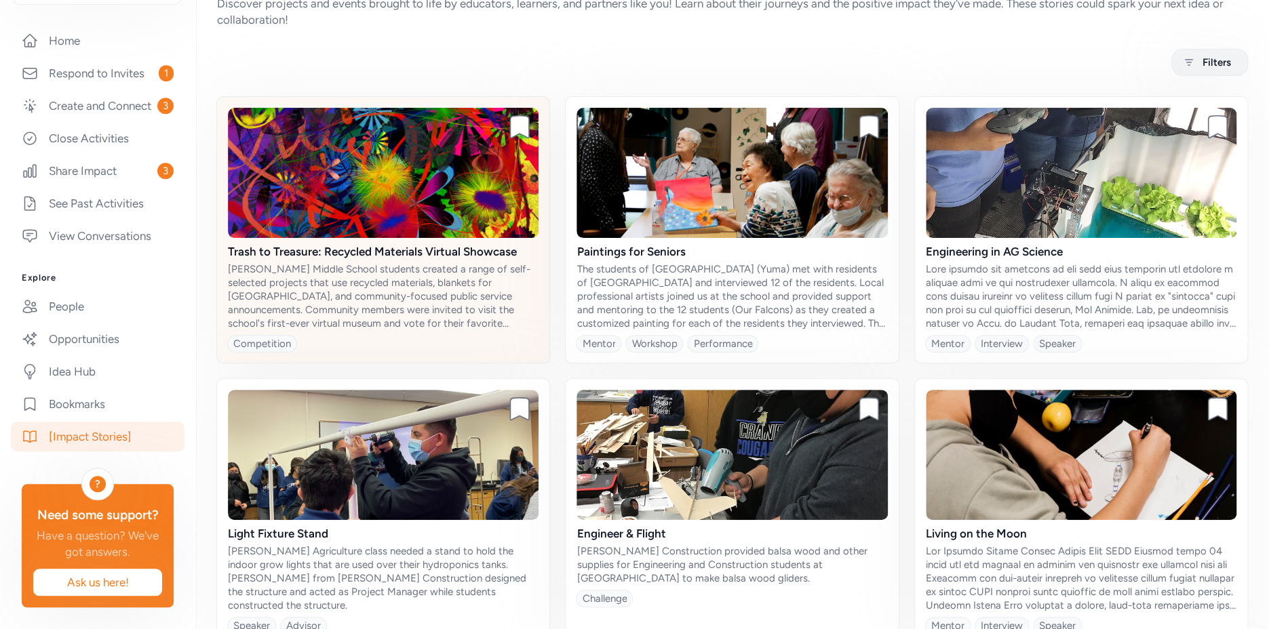
scroll to position [102, 0]
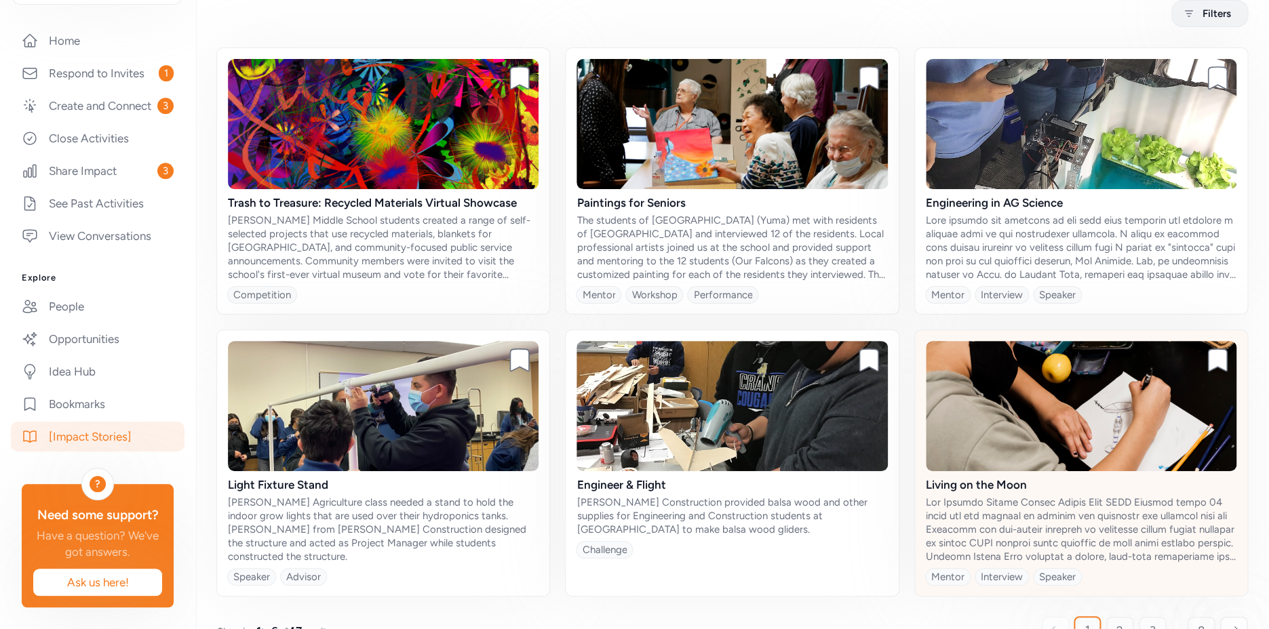
click at [1031, 509] on div at bounding box center [1081, 530] width 311 height 68
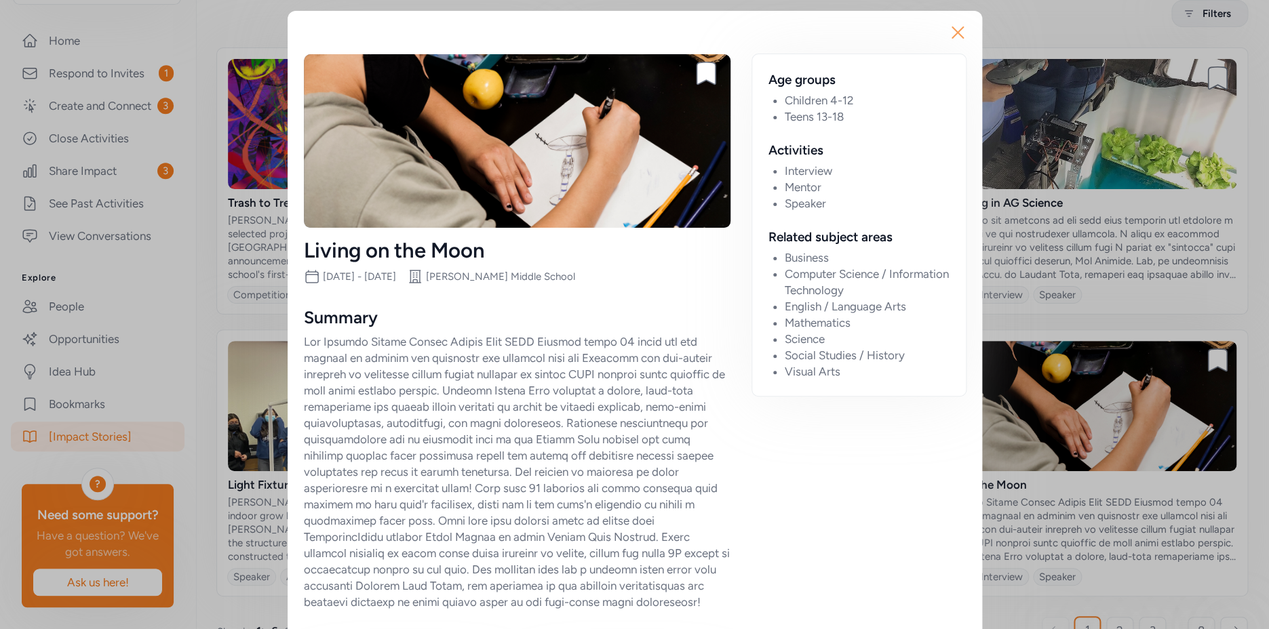
click at [952, 28] on icon "button" at bounding box center [958, 33] width 22 height 22
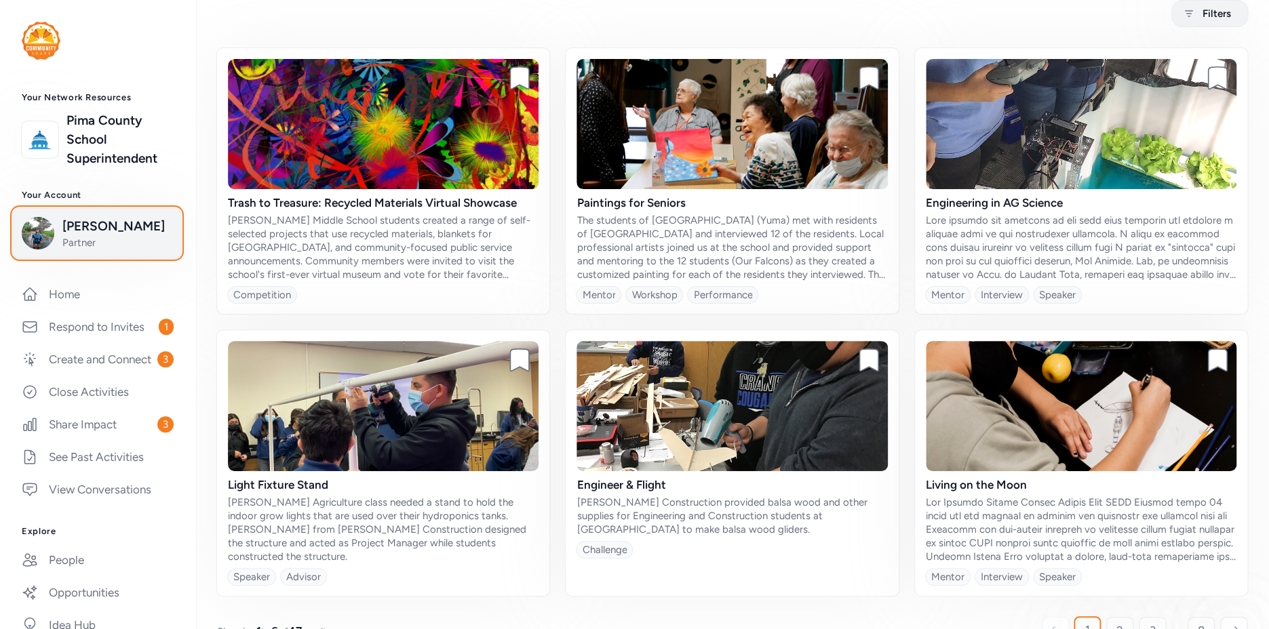
click at [130, 229] on span "Josh Schachter" at bounding box center [117, 226] width 110 height 19
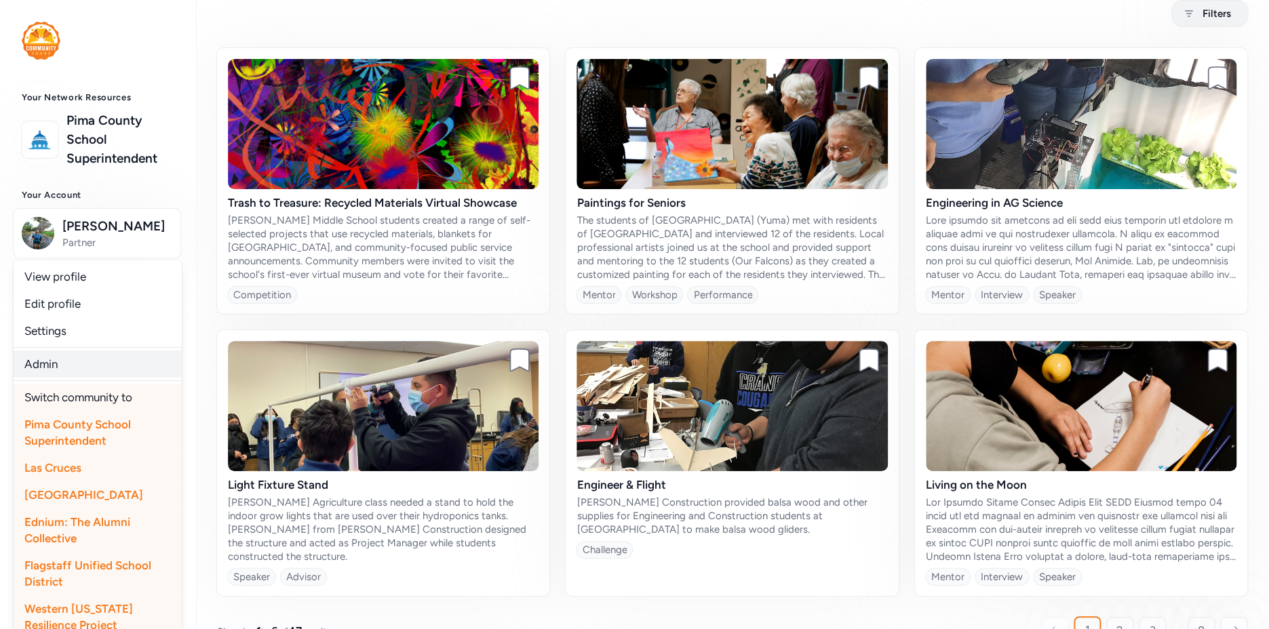
click at [64, 361] on link "Admin" at bounding box center [98, 364] width 168 height 27
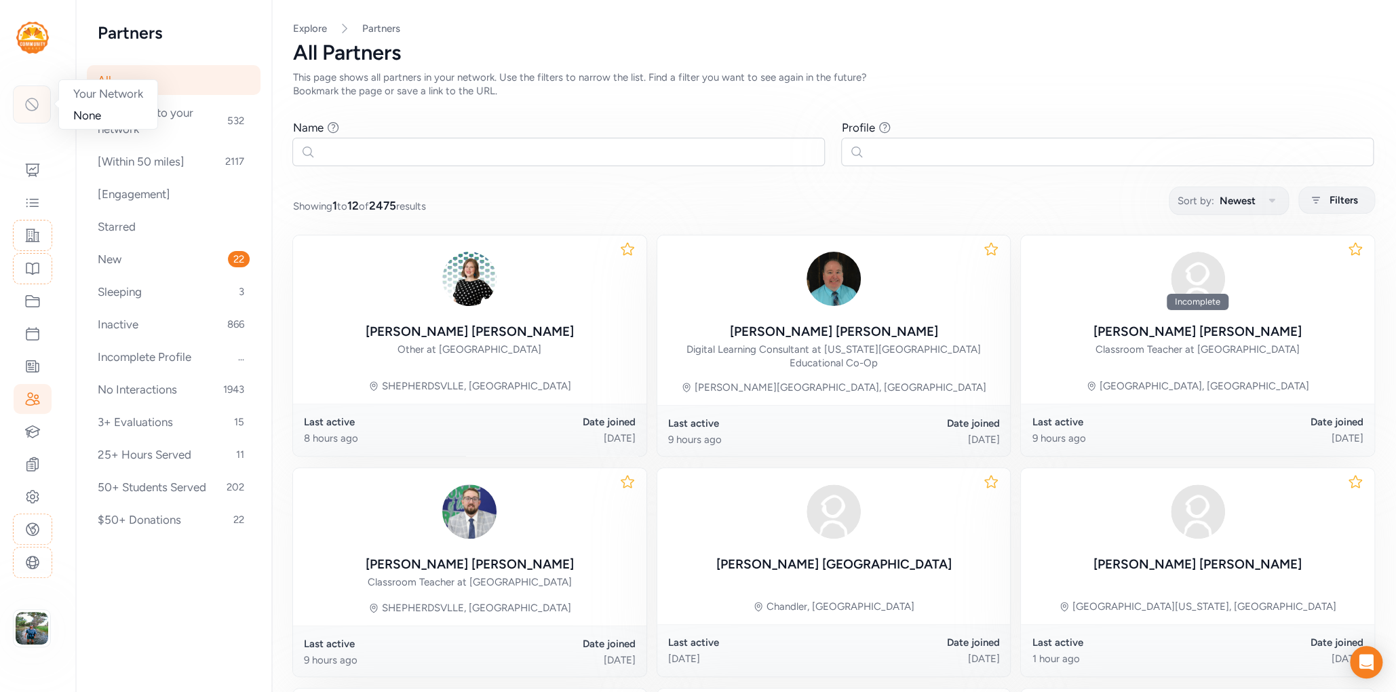
click at [35, 103] on icon at bounding box center [32, 104] width 16 height 16
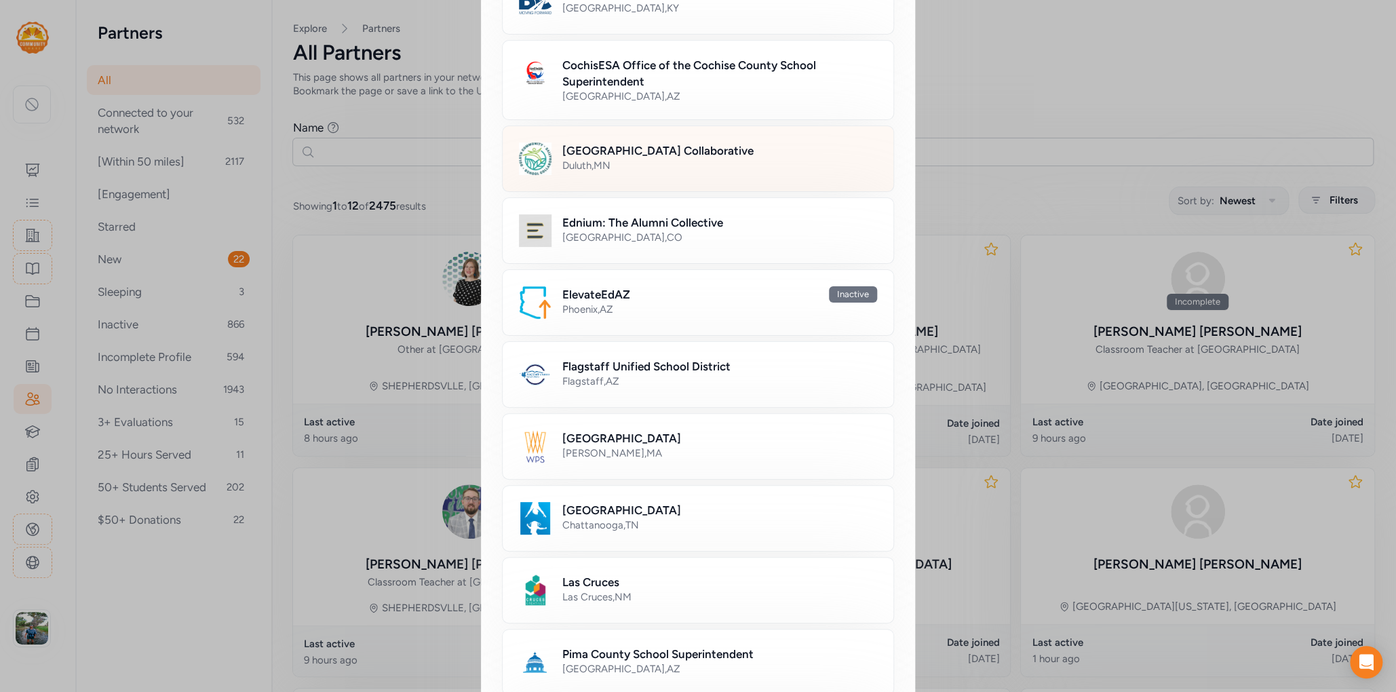
scroll to position [362, 0]
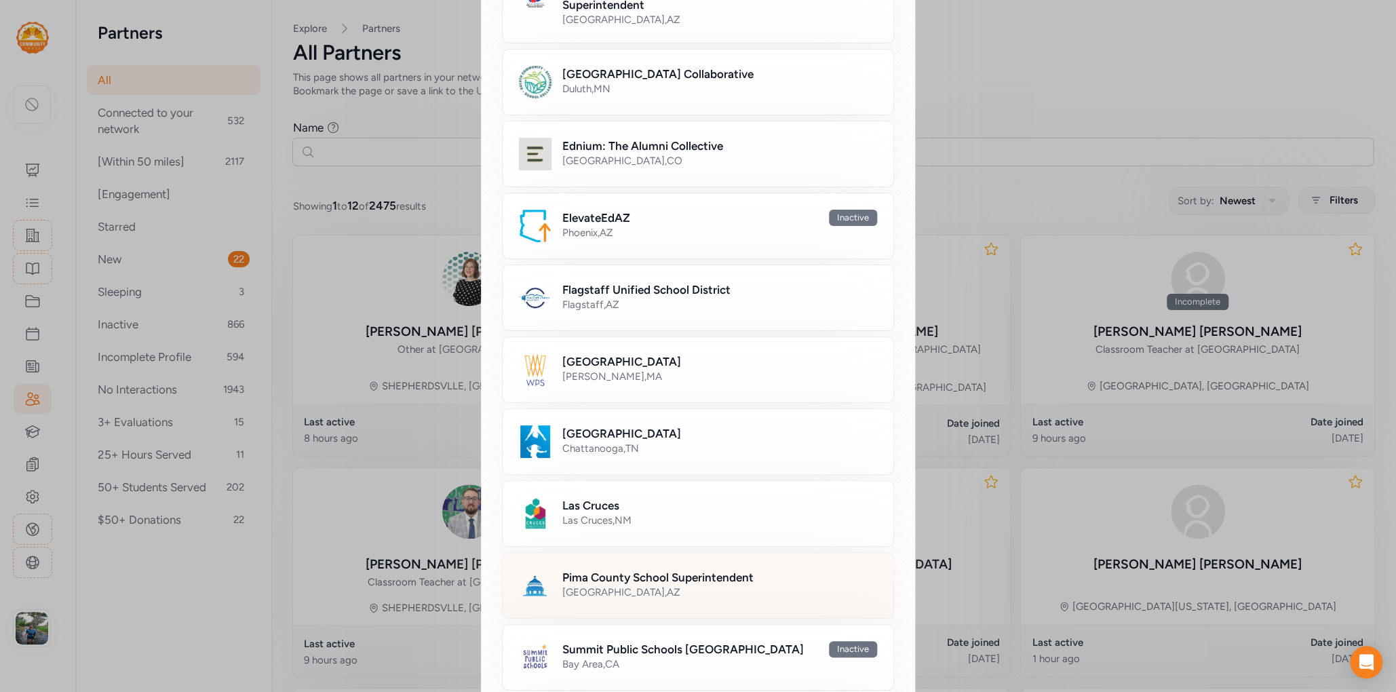
click at [610, 557] on div "Pima County School Superintendent [GEOGRAPHIC_DATA] , [GEOGRAPHIC_DATA]" at bounding box center [698, 585] width 392 height 66
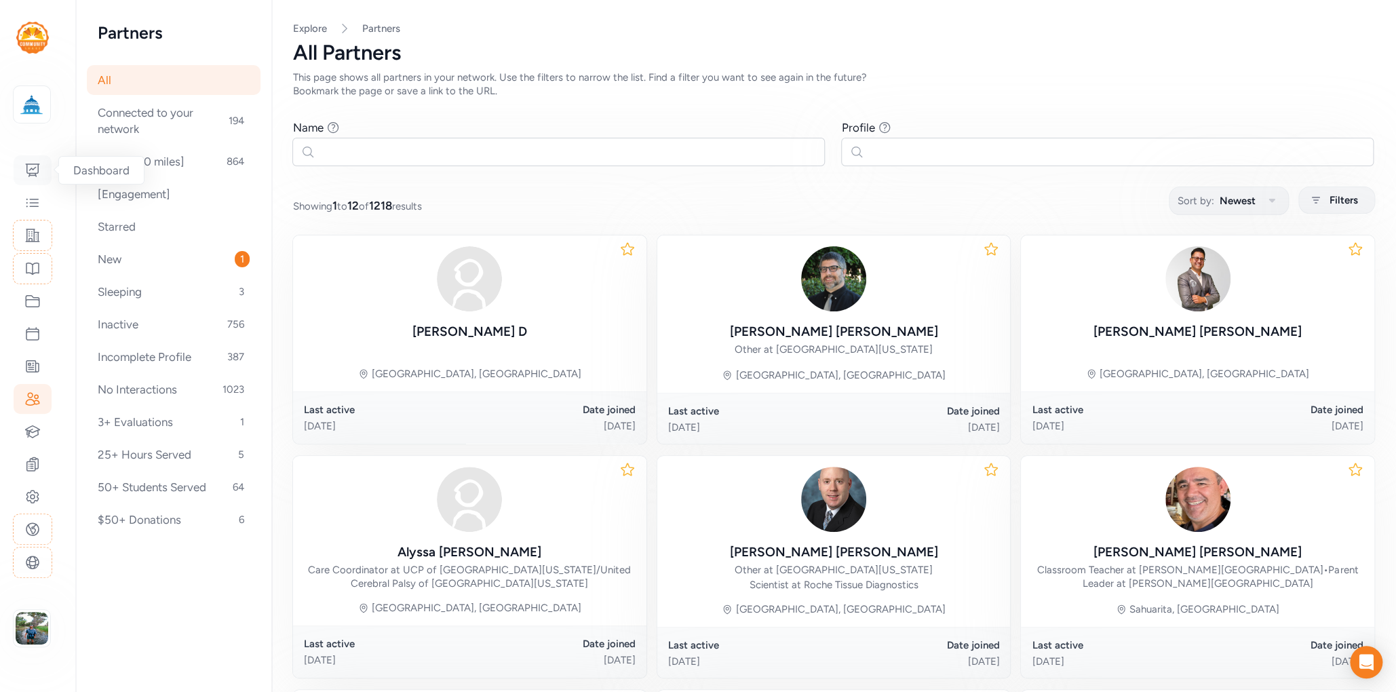
click at [29, 168] on icon at bounding box center [32, 170] width 16 height 16
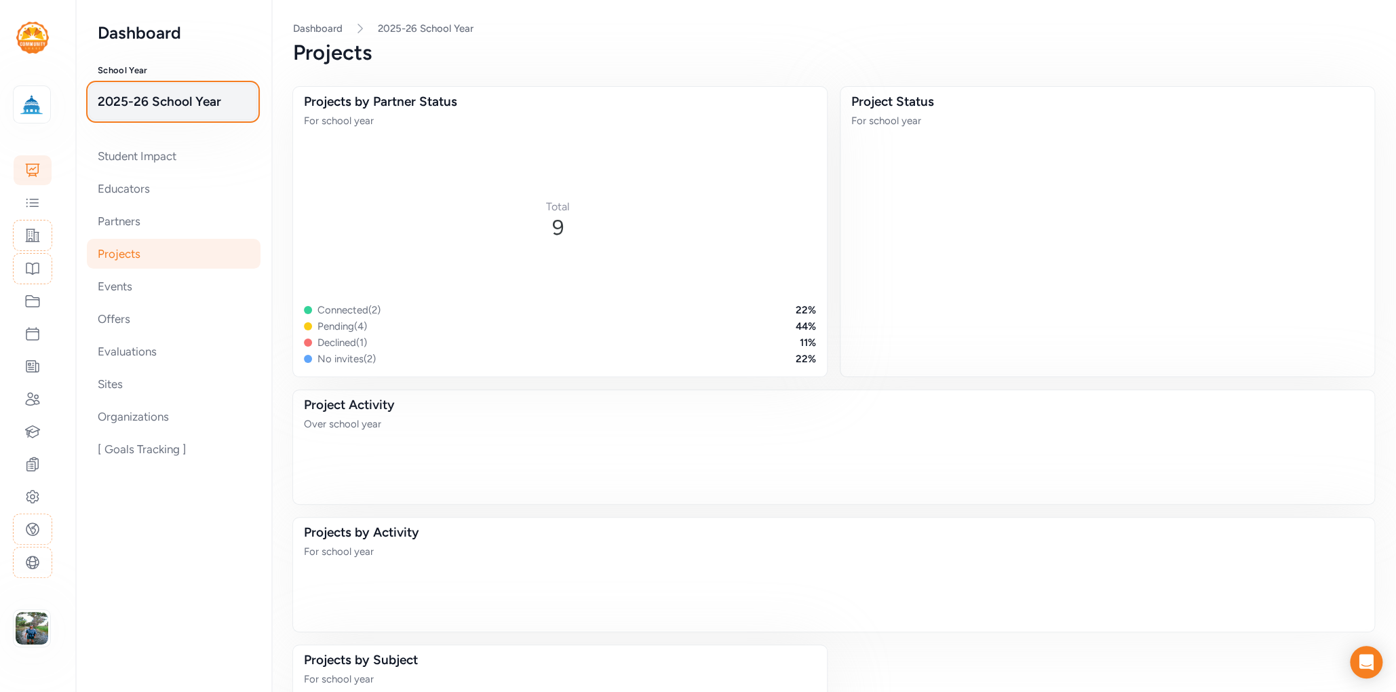
click at [188, 109] on span "2025-26 School Year" at bounding box center [173, 101] width 151 height 19
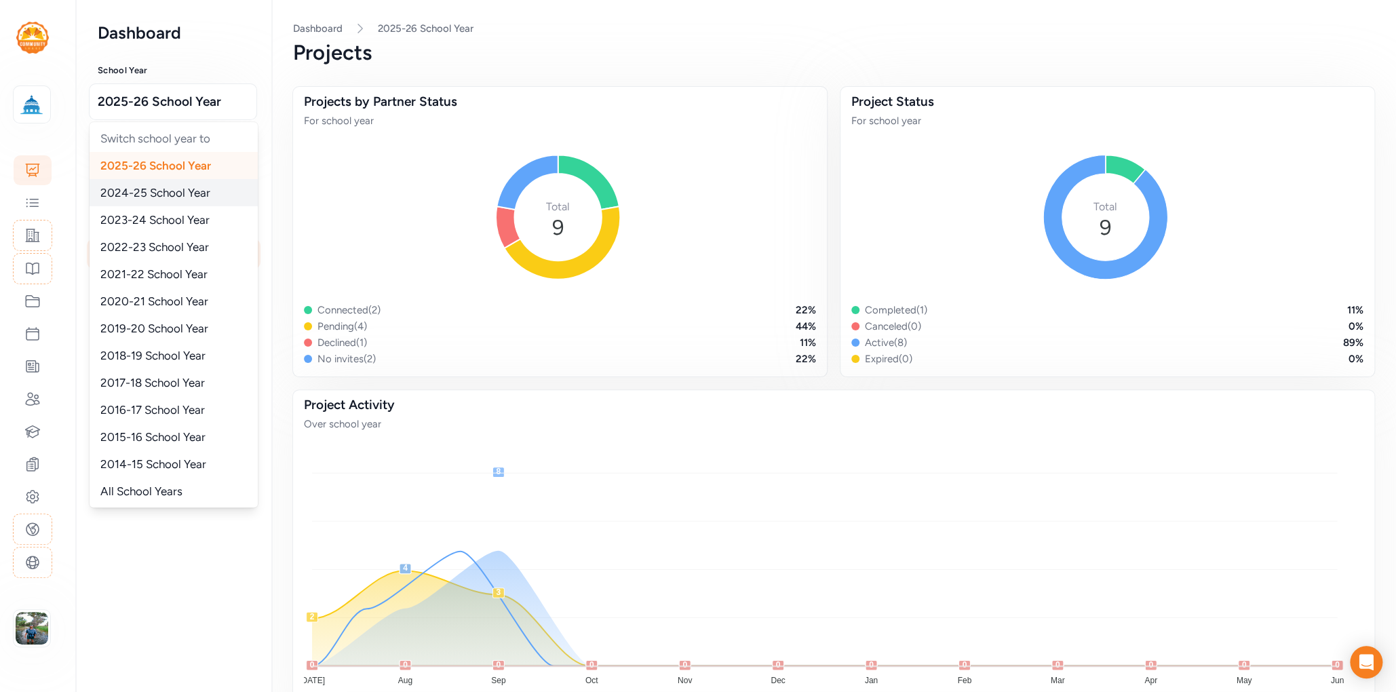
click at [168, 195] on span "2024-25 School Year" at bounding box center [155, 193] width 110 height 14
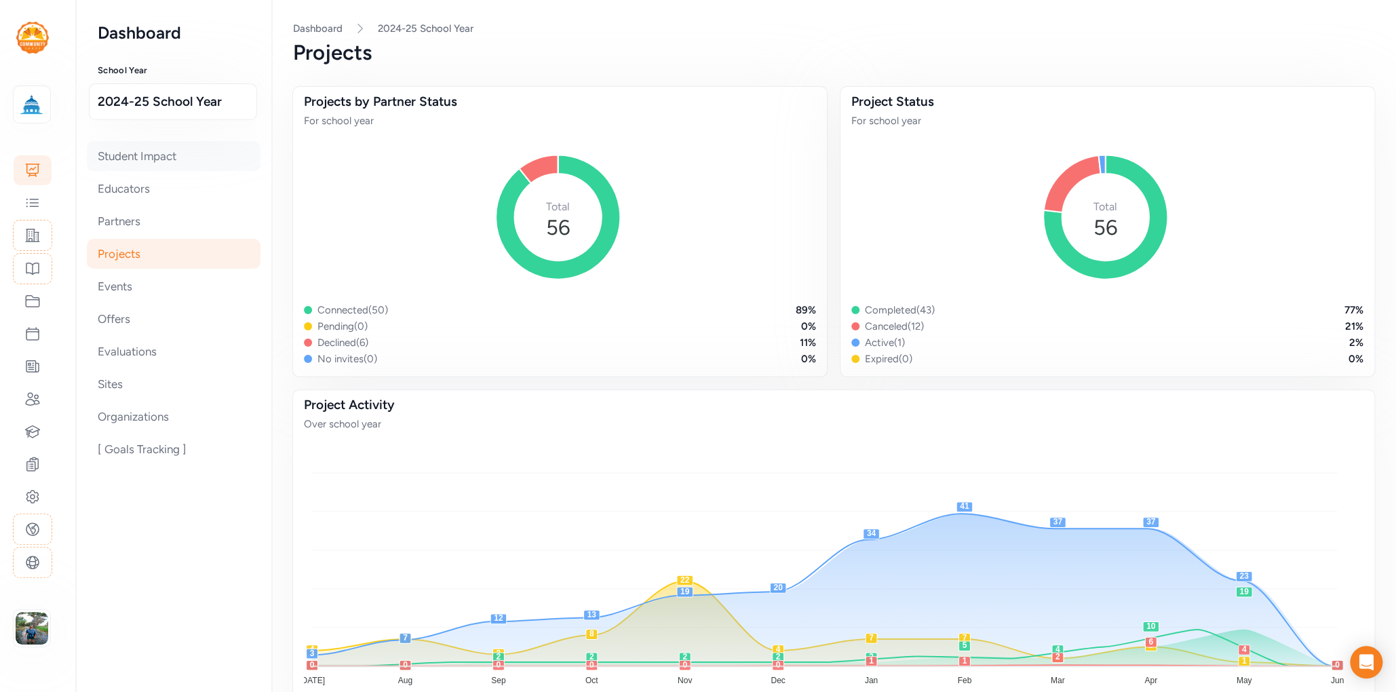
click at [181, 155] on div "Student Impact" at bounding box center [174, 156] width 174 height 30
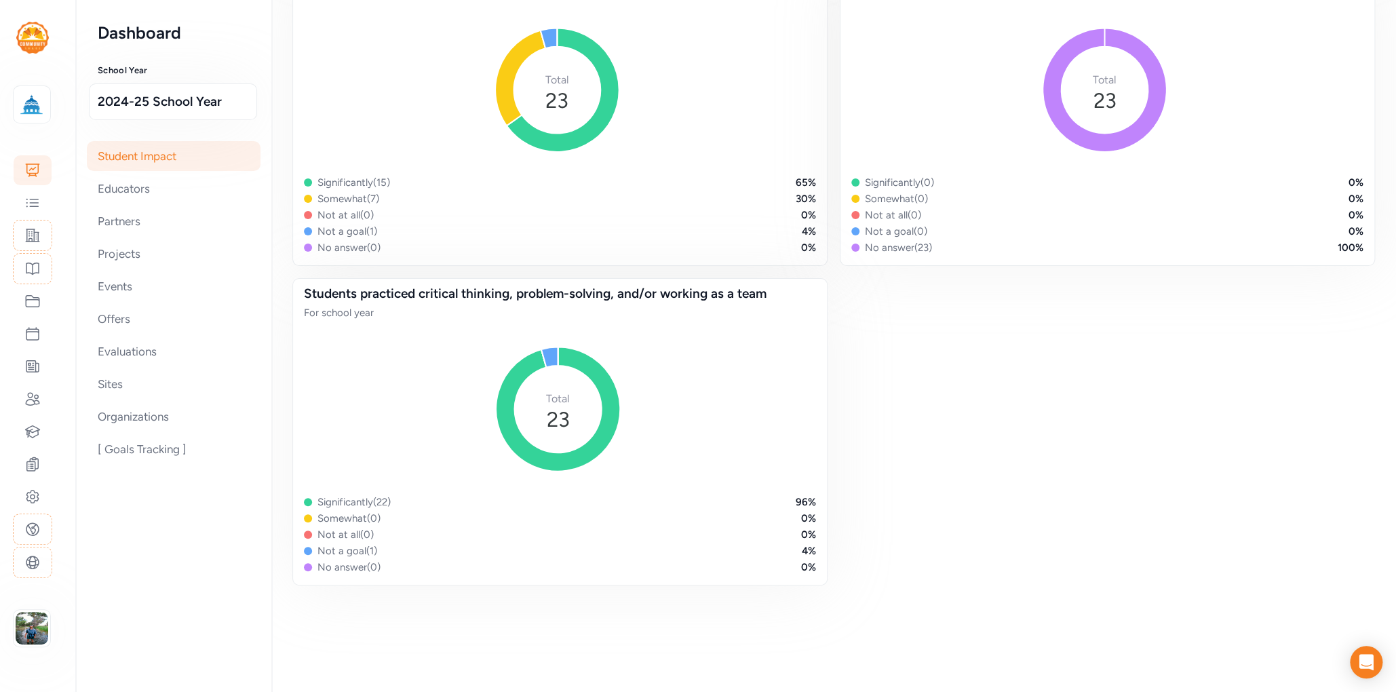
scroll to position [1175, 0]
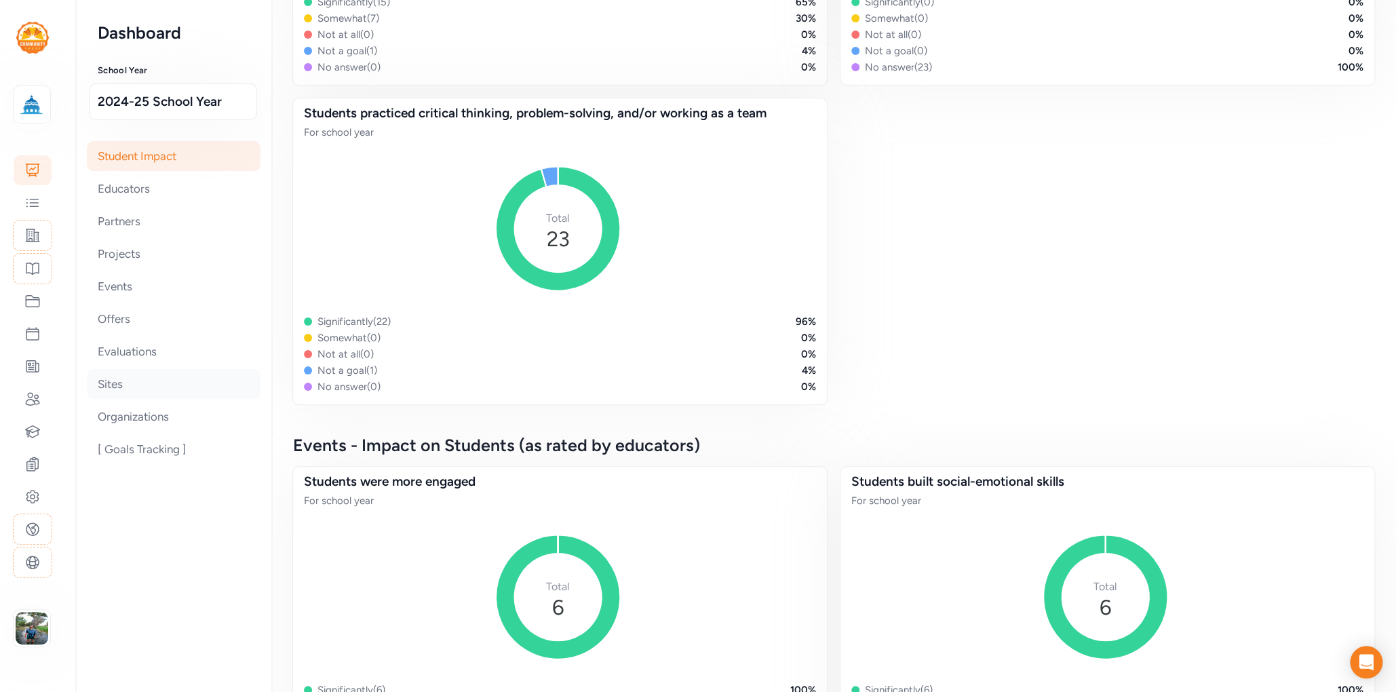
click at [134, 382] on div "Sites" at bounding box center [174, 384] width 174 height 30
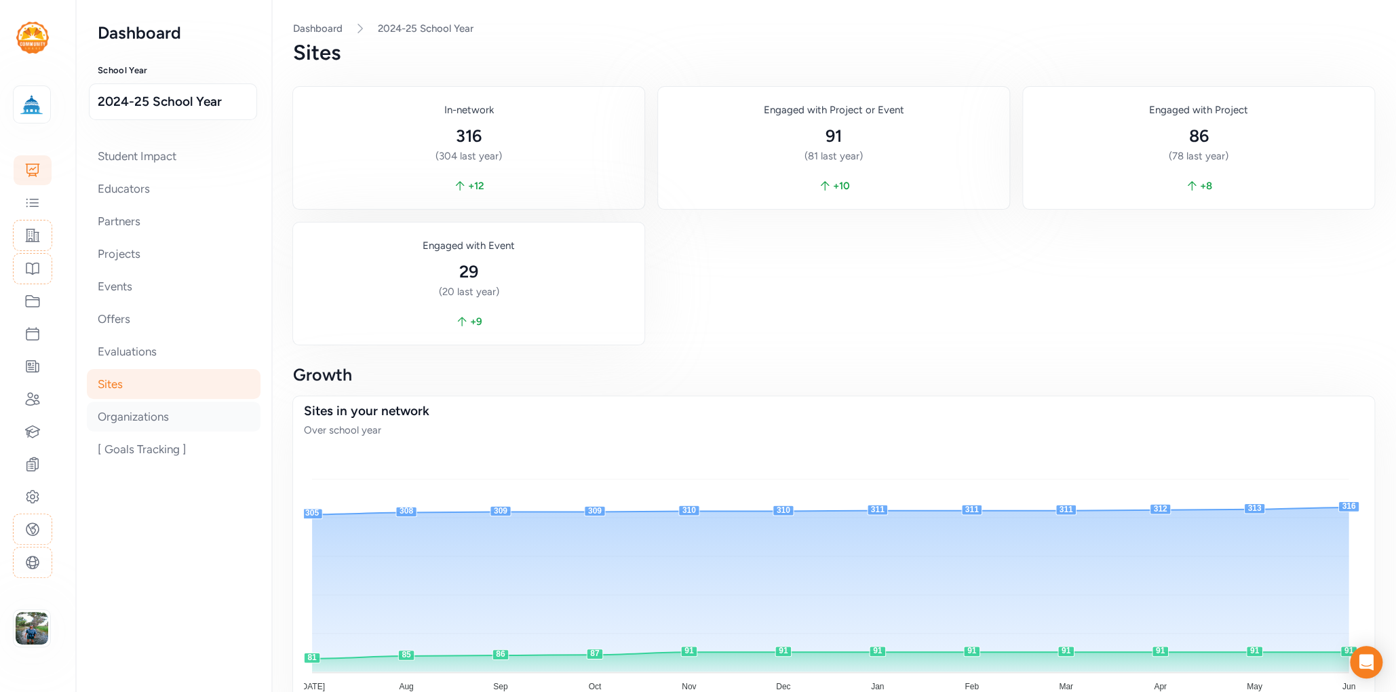
click at [121, 408] on div "Organizations" at bounding box center [174, 416] width 174 height 30
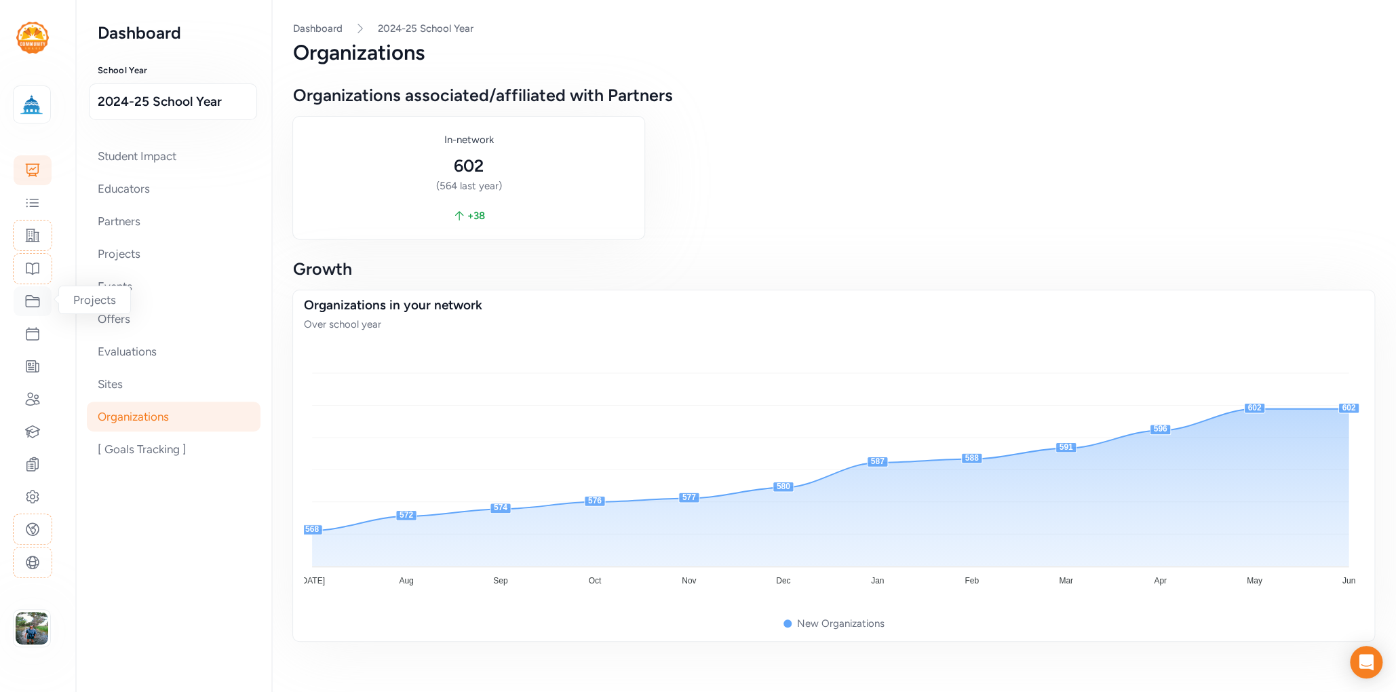
click at [32, 298] on icon at bounding box center [33, 302] width 14 height 12
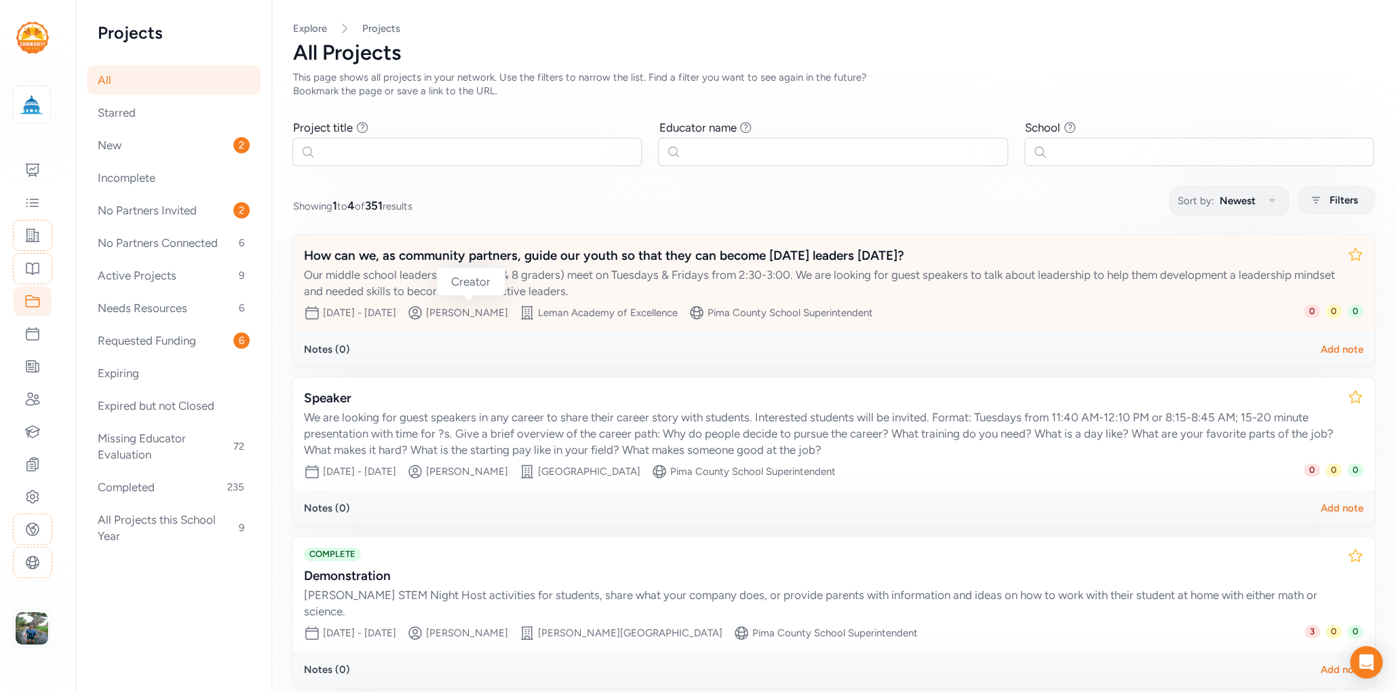
scroll to position [189, 0]
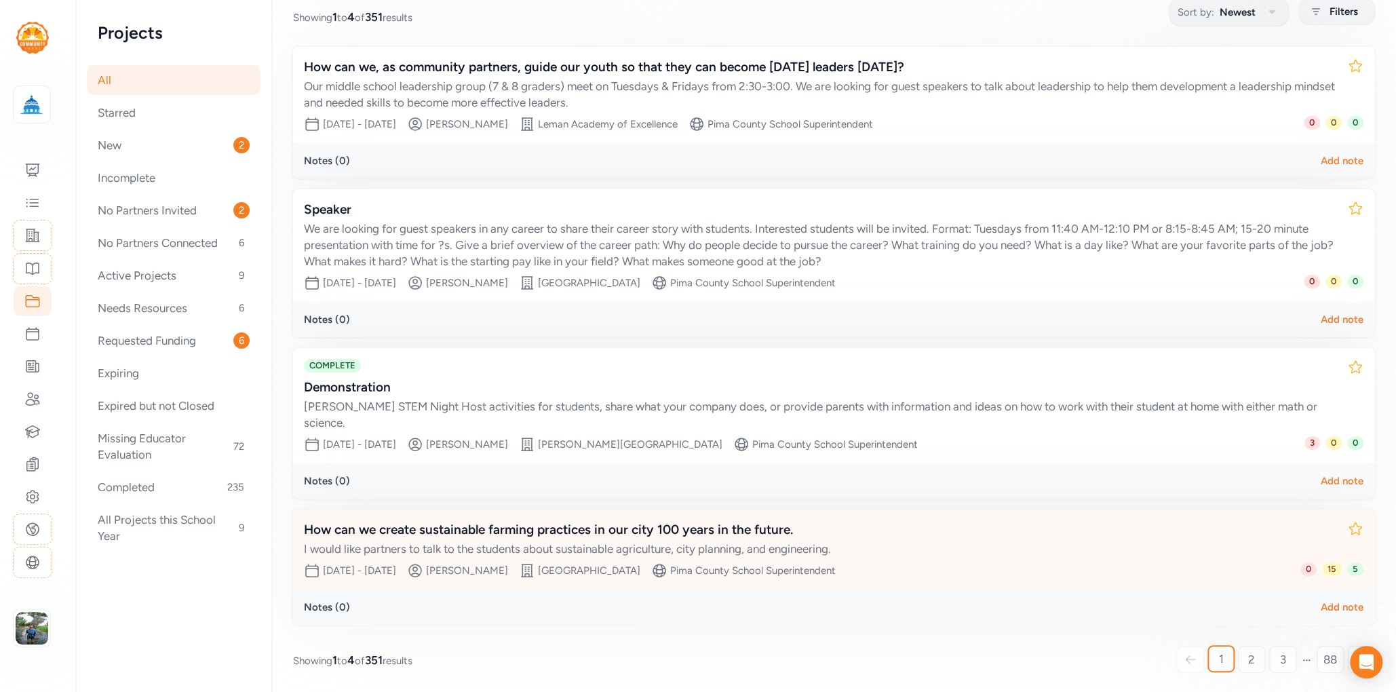
click at [573, 520] on div "How can we create sustainable farming practices in our city 100 years in the fu…" at bounding box center [820, 529] width 1032 height 19
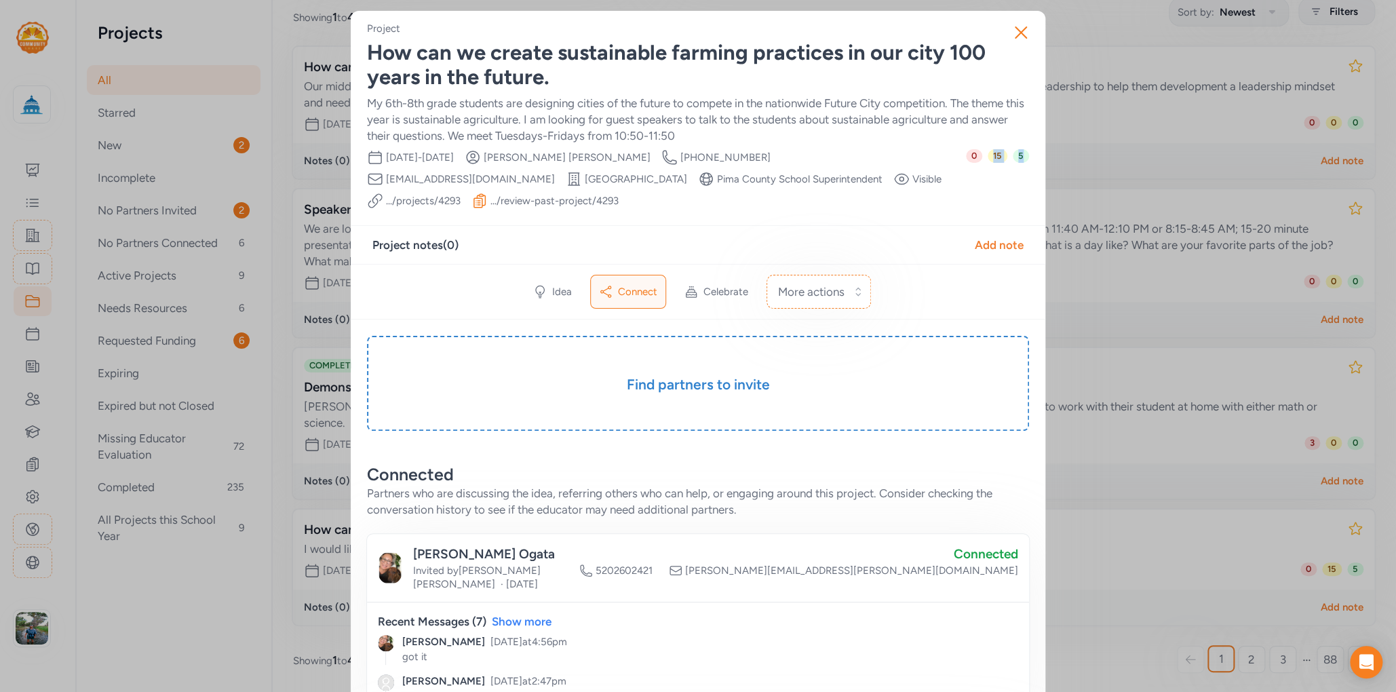
drag, startPoint x: 1027, startPoint y: 165, endPoint x: 1006, endPoint y: 174, distance: 22.2
click at [1001, 183] on div "0 15 5" at bounding box center [997, 179] width 63 height 60
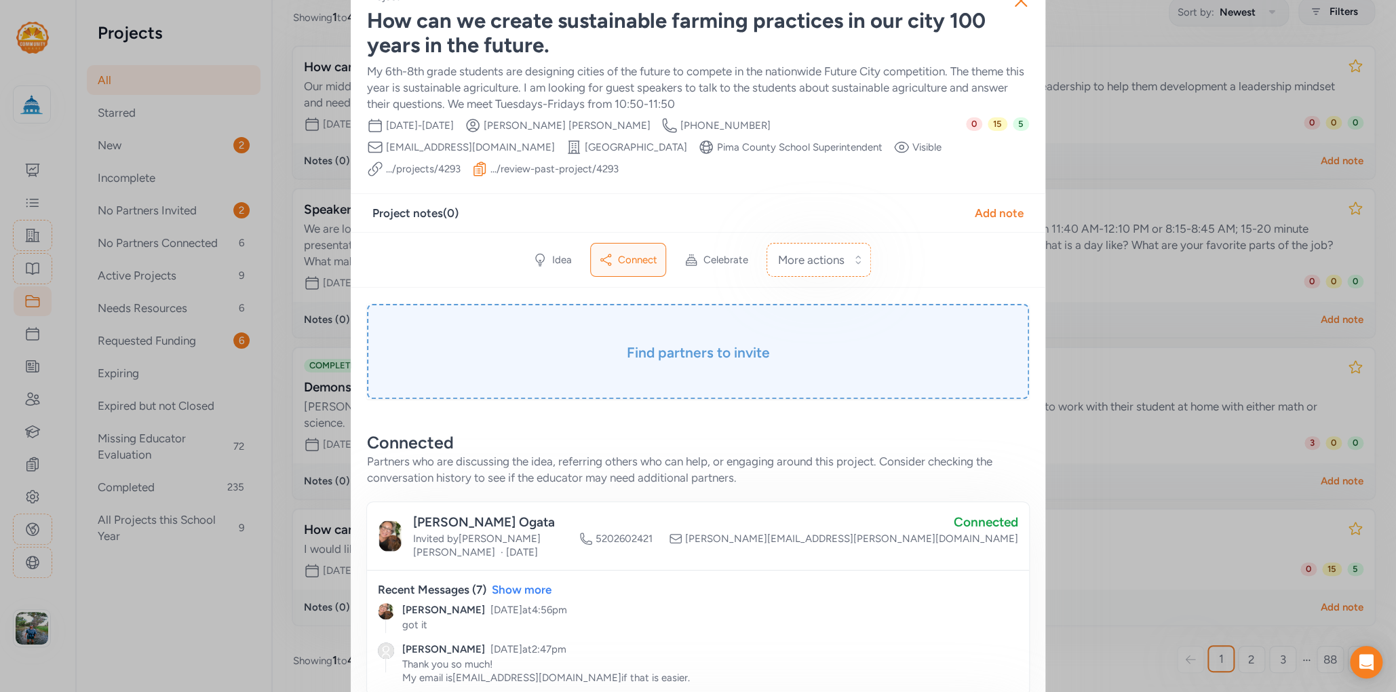
scroll to position [23, 0]
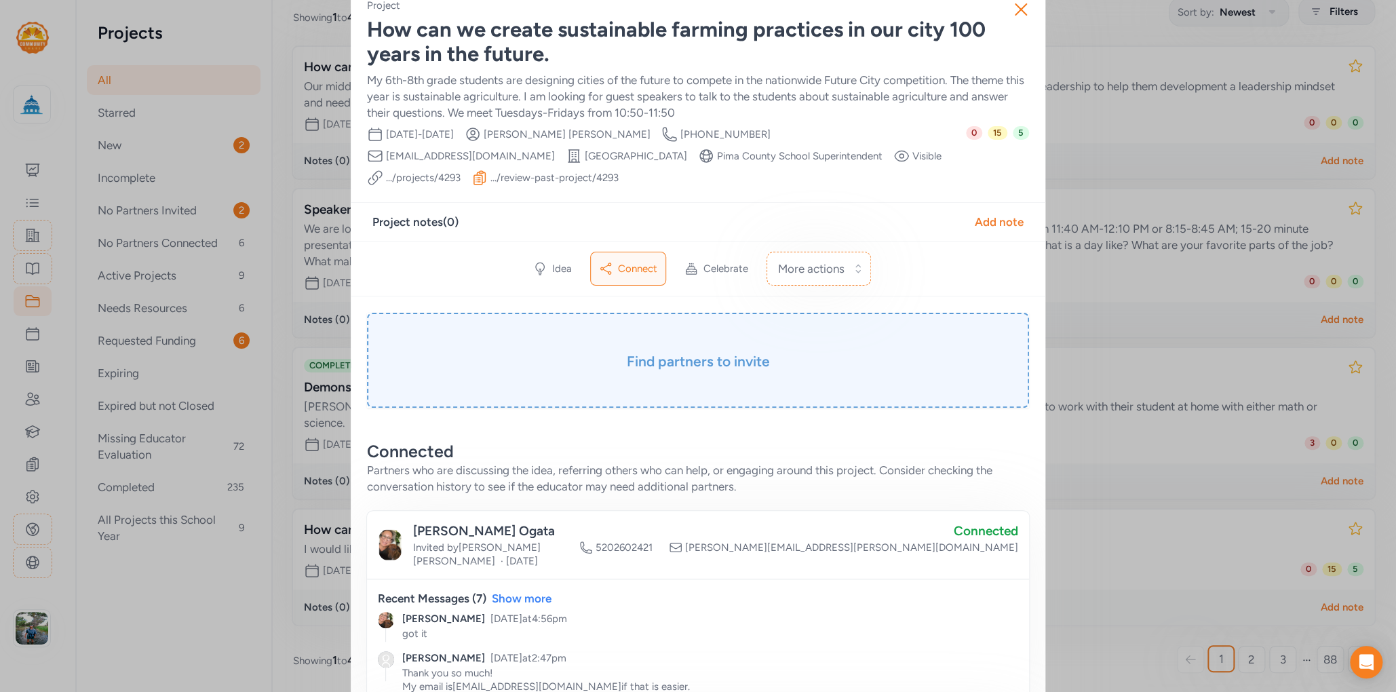
click at [696, 374] on div "Find partners to invite" at bounding box center [698, 360] width 662 height 95
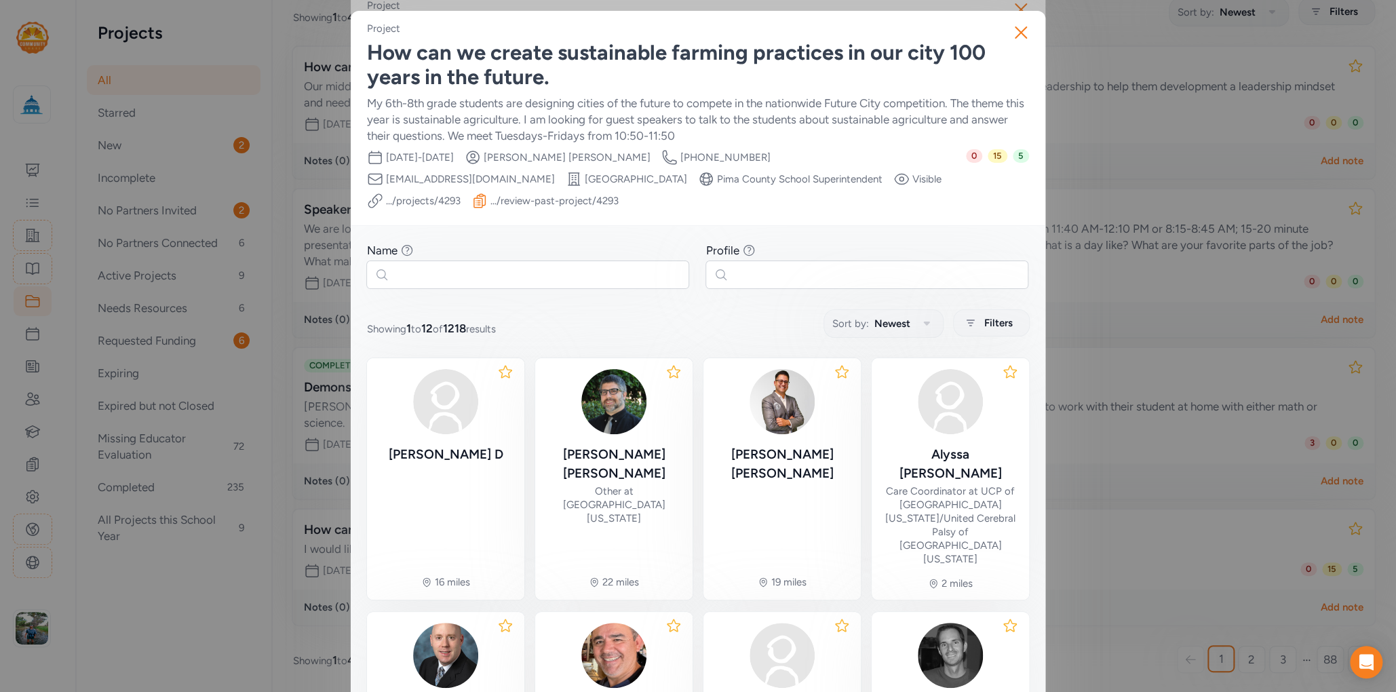
scroll to position [99, 0]
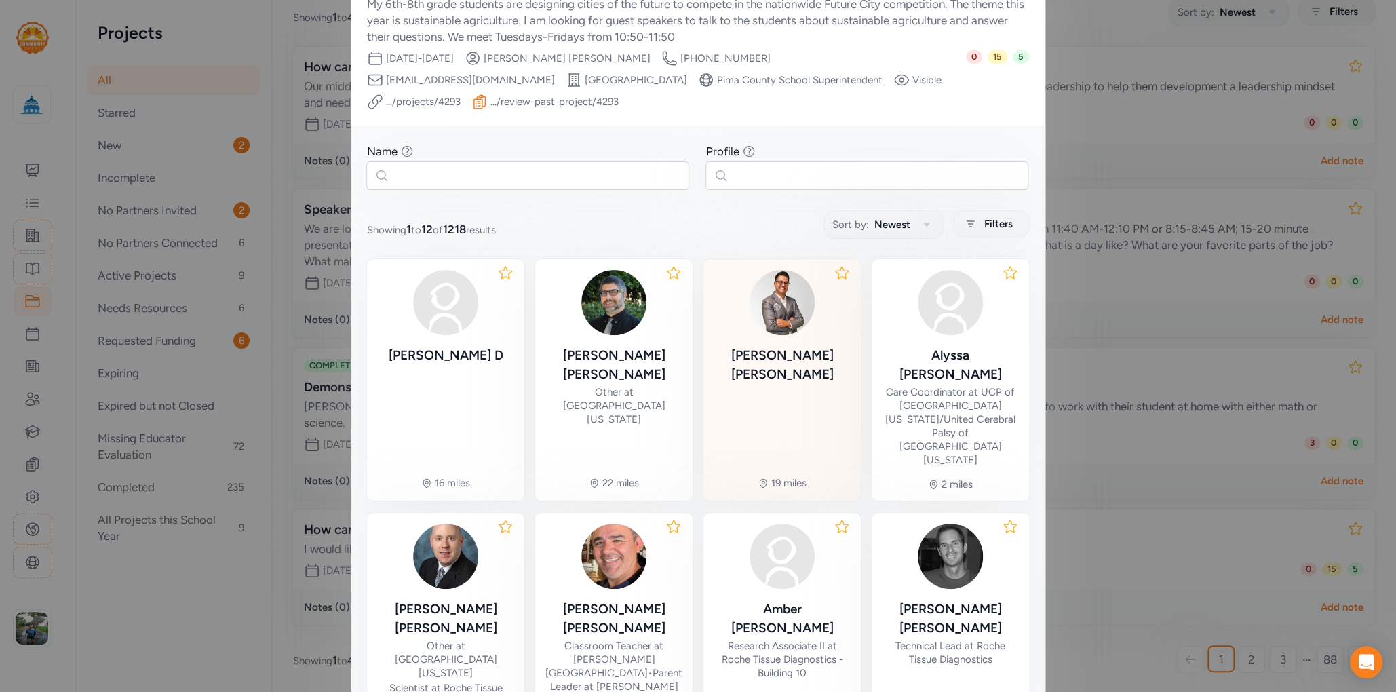
click at [796, 363] on div "[PERSON_NAME]" at bounding box center [782, 366] width 136 height 41
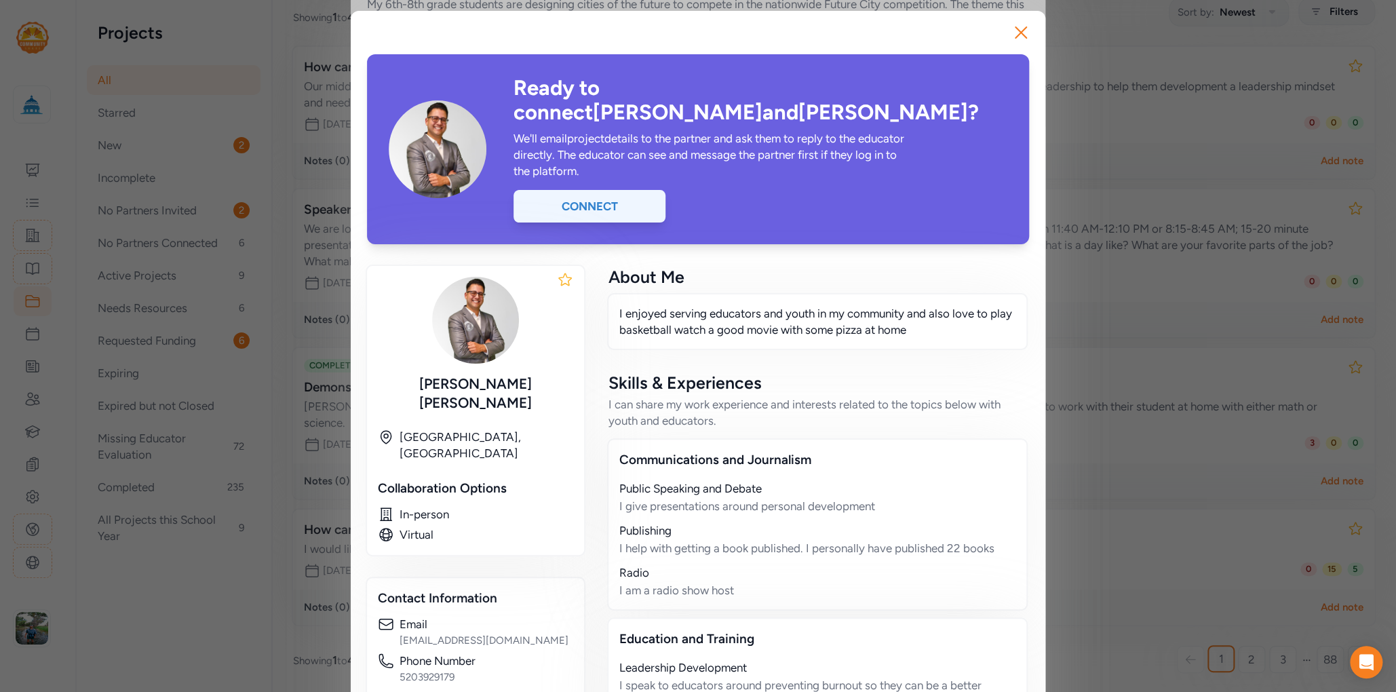
click at [602, 190] on div "Connect" at bounding box center [589, 206] width 152 height 33
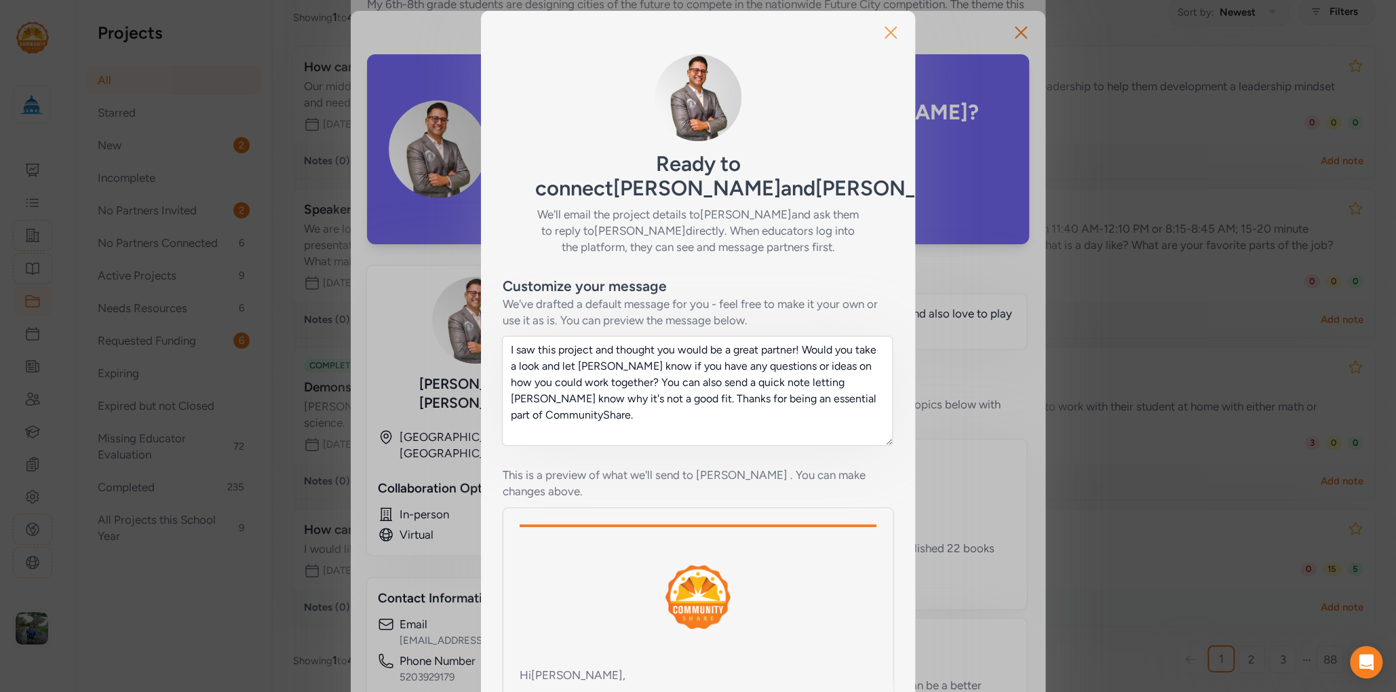
click at [883, 36] on icon "button" at bounding box center [891, 33] width 22 height 22
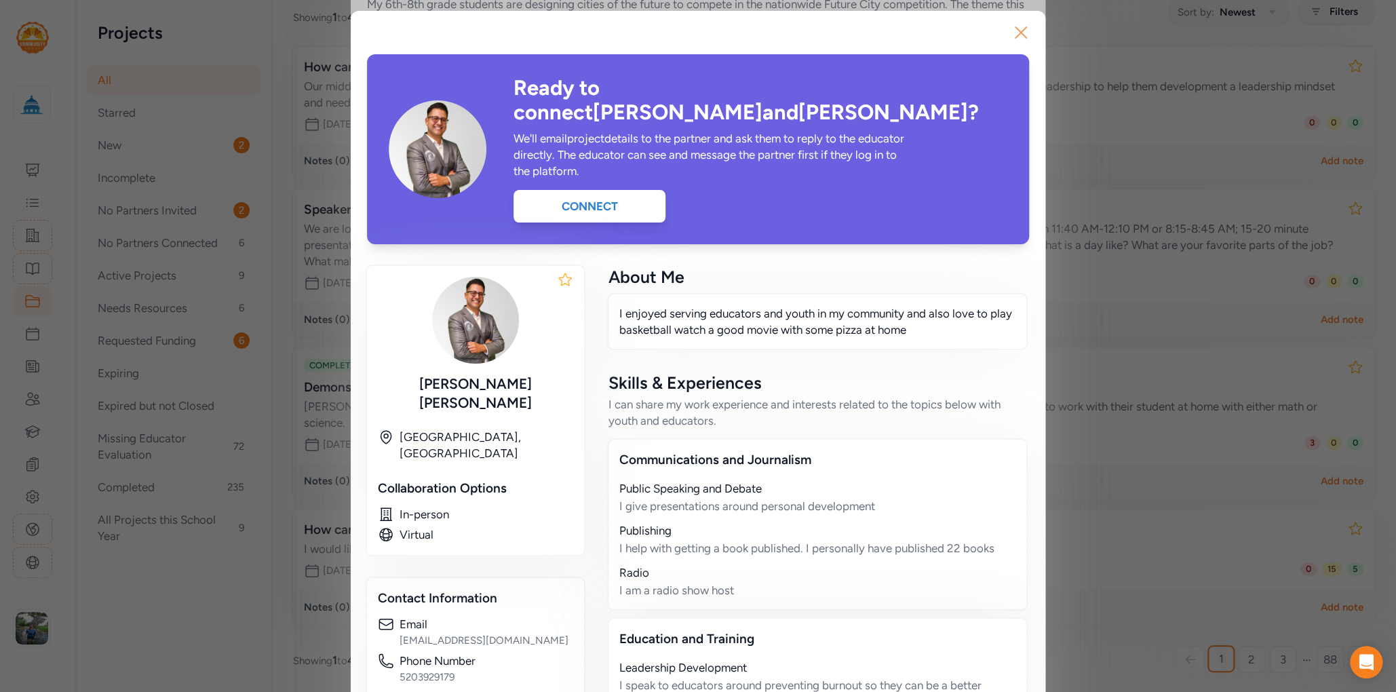
click at [1018, 36] on icon "button" at bounding box center [1020, 32] width 11 height 11
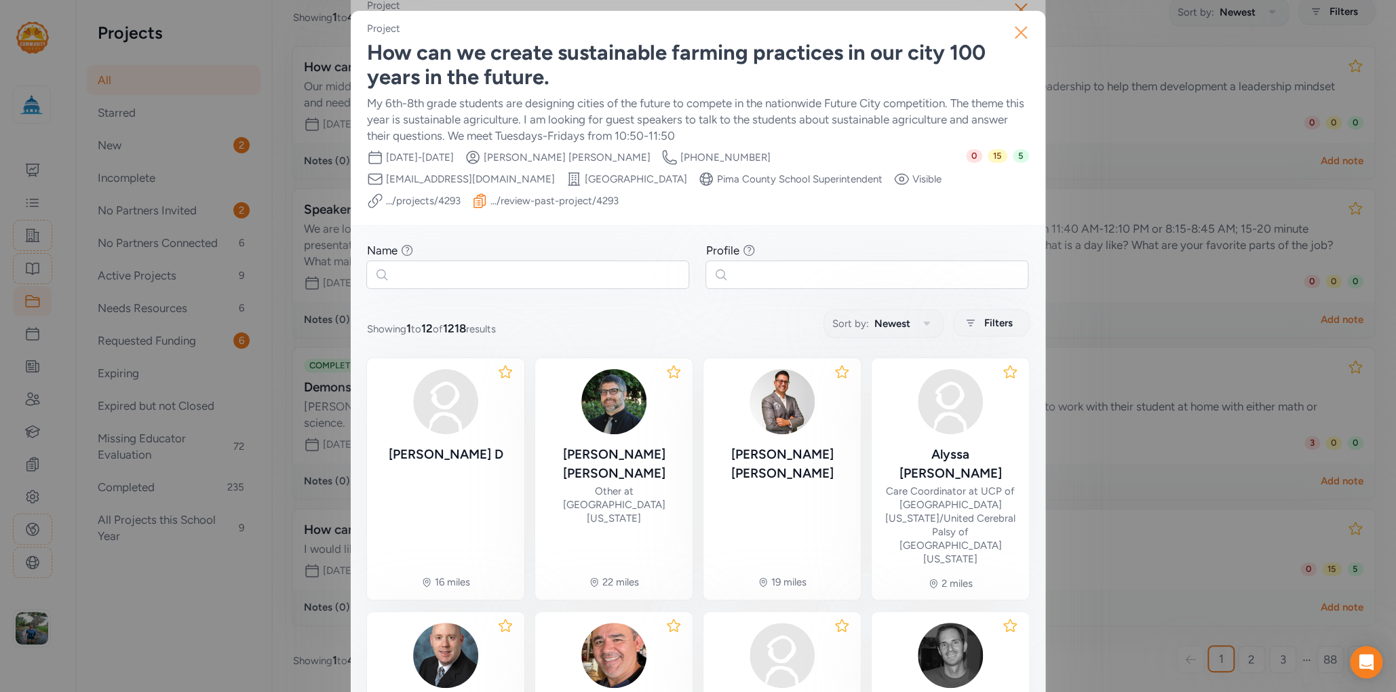
click at [1021, 35] on icon "button" at bounding box center [1021, 33] width 22 height 22
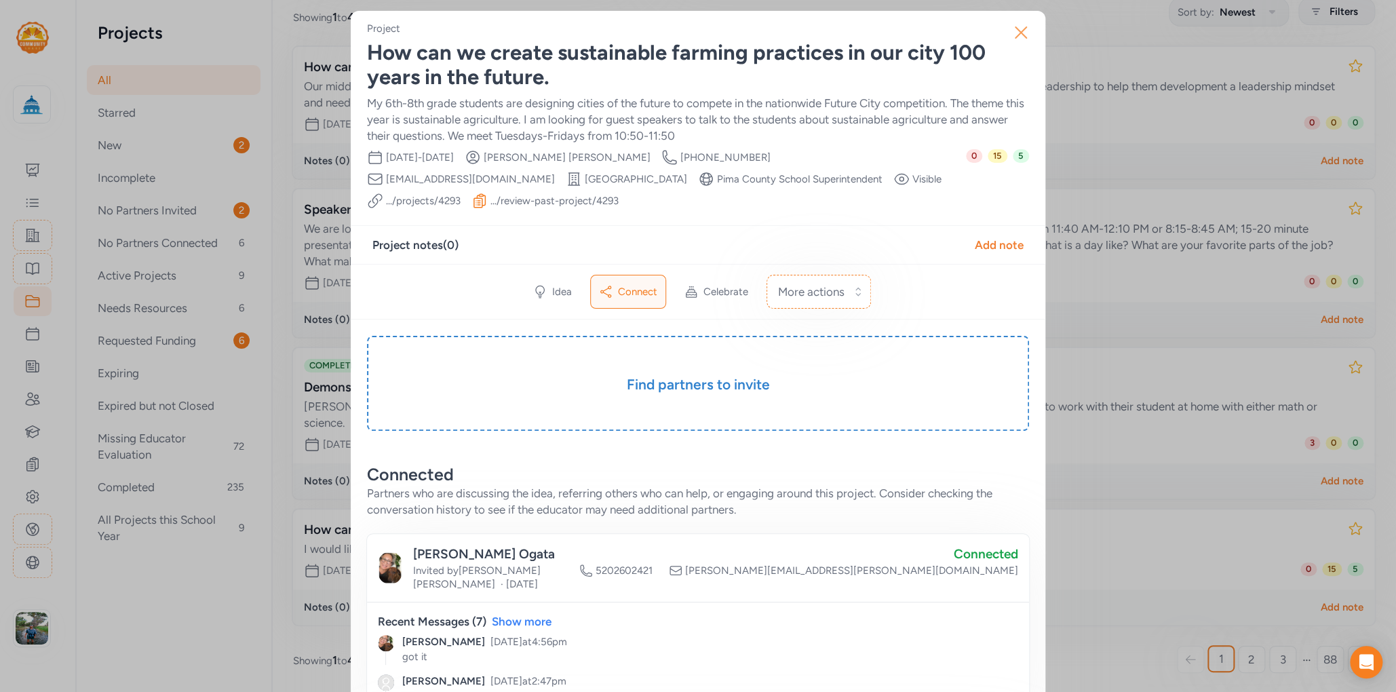
click at [1013, 33] on icon "button" at bounding box center [1021, 33] width 22 height 22
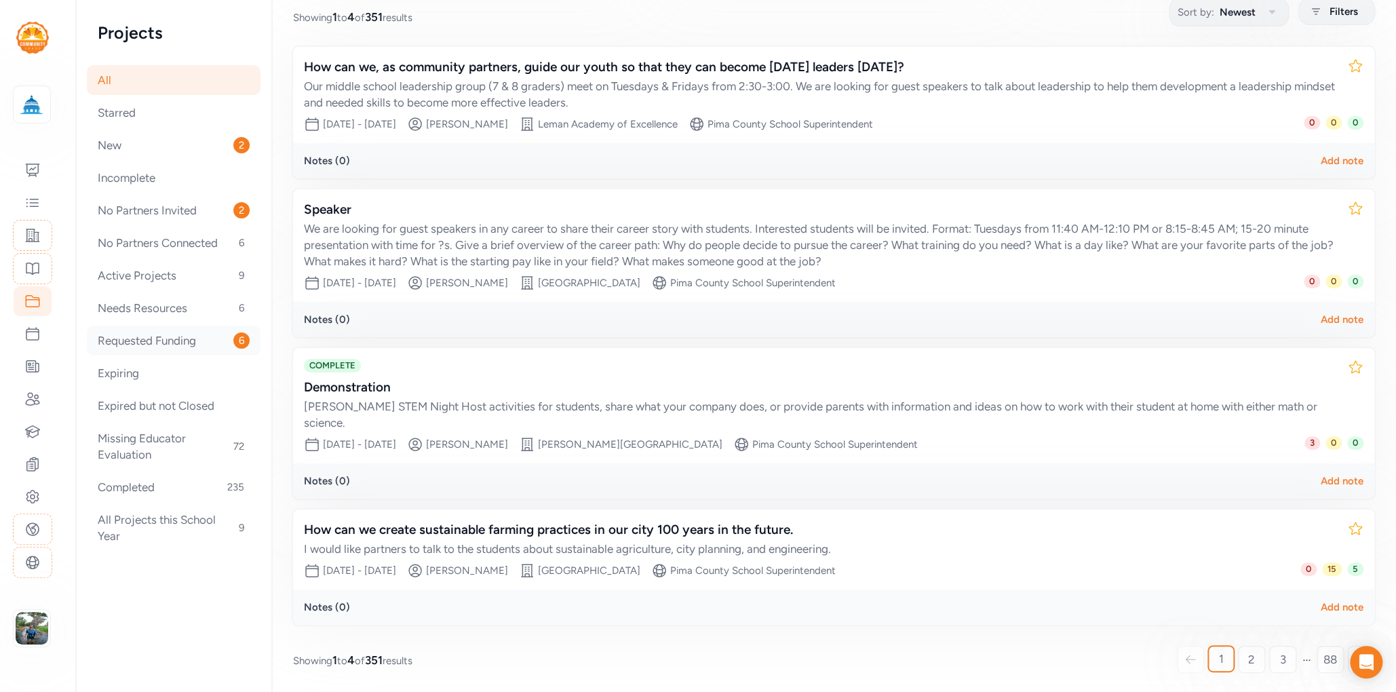
click at [176, 341] on div "Requested Funding 6" at bounding box center [174, 341] width 174 height 30
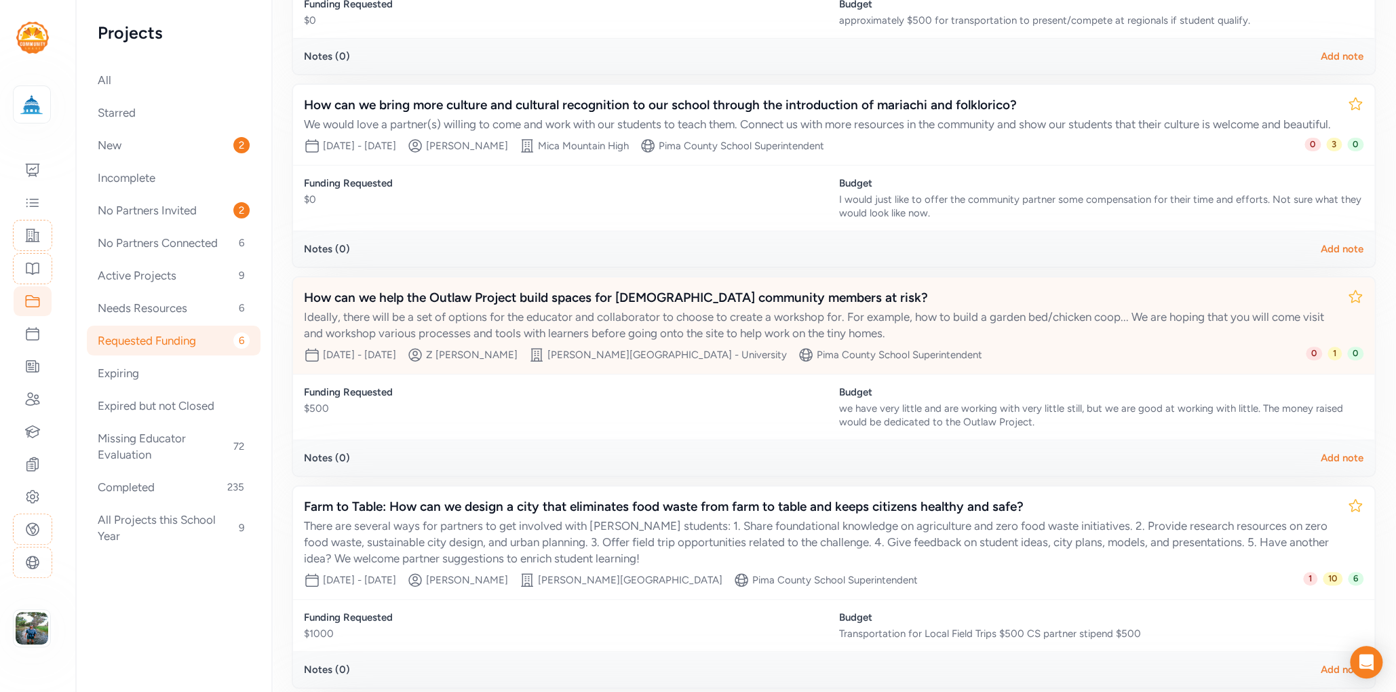
scroll to position [522, 0]
